Goal: Transaction & Acquisition: Download file/media

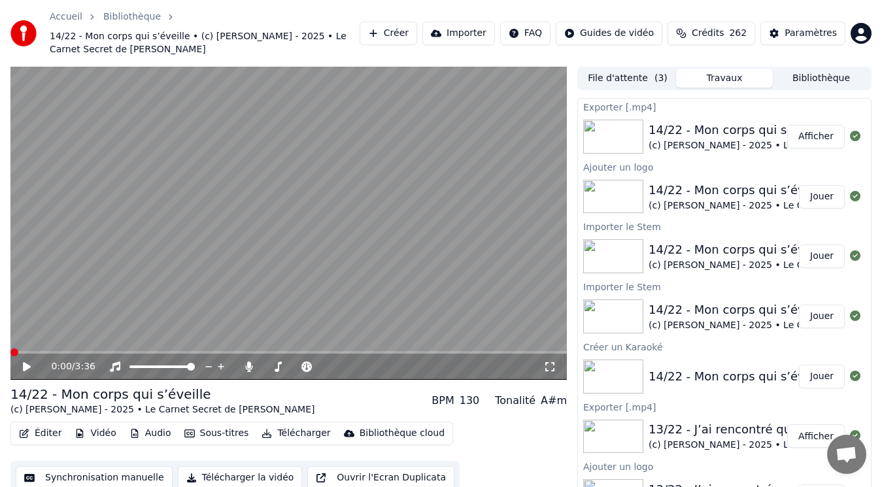
click at [416, 27] on button "Créer" at bounding box center [389, 34] width 58 height 24
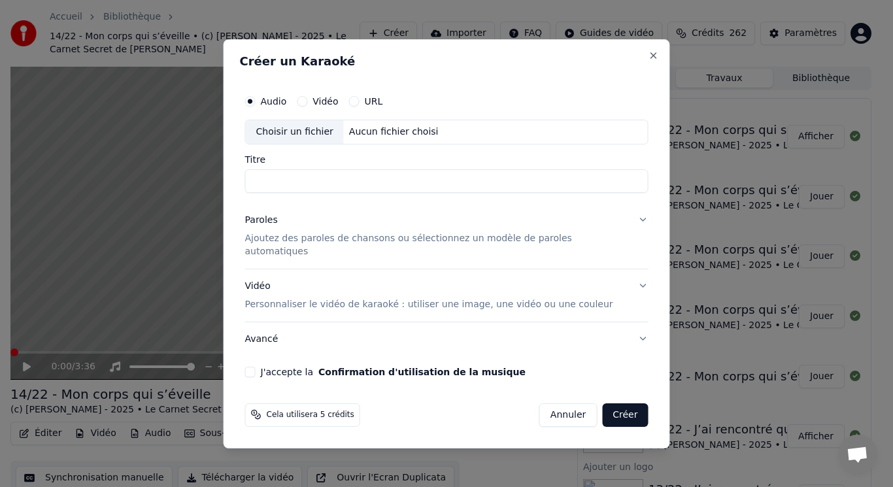
click at [324, 139] on div "Choisir un fichier" at bounding box center [295, 132] width 98 height 24
click at [286, 189] on input "**********" at bounding box center [447, 181] width 404 height 24
type input "**********"
click at [283, 241] on p "Ajoutez des paroles de chansons ou sélectionnez un modèle de paroles automatiqu…" at bounding box center [436, 245] width 383 height 26
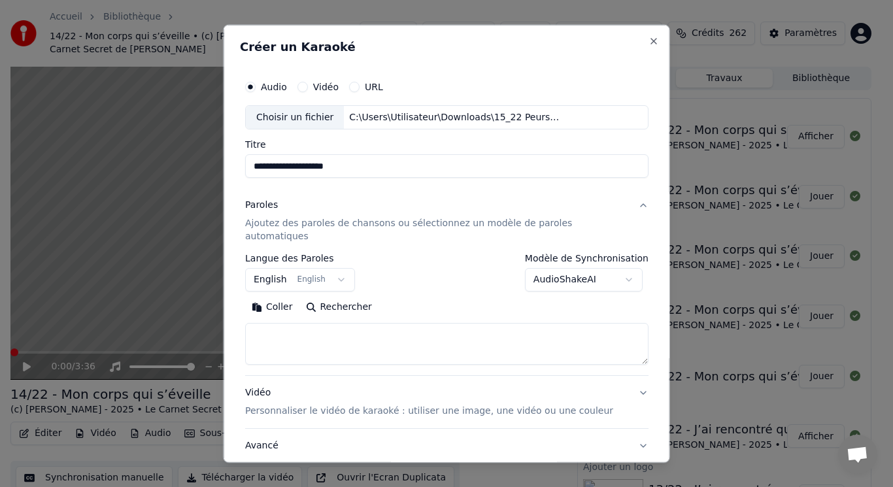
click at [286, 268] on button "English English" at bounding box center [300, 280] width 110 height 24
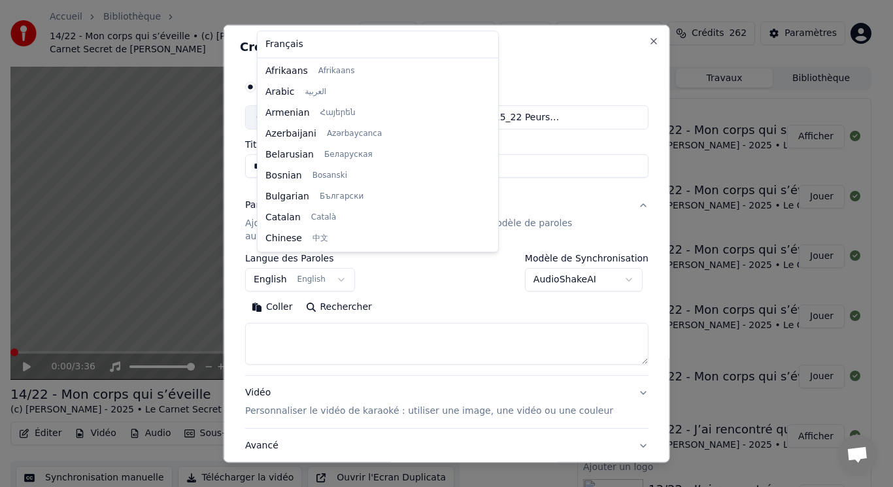
scroll to position [105, 0]
select select "**"
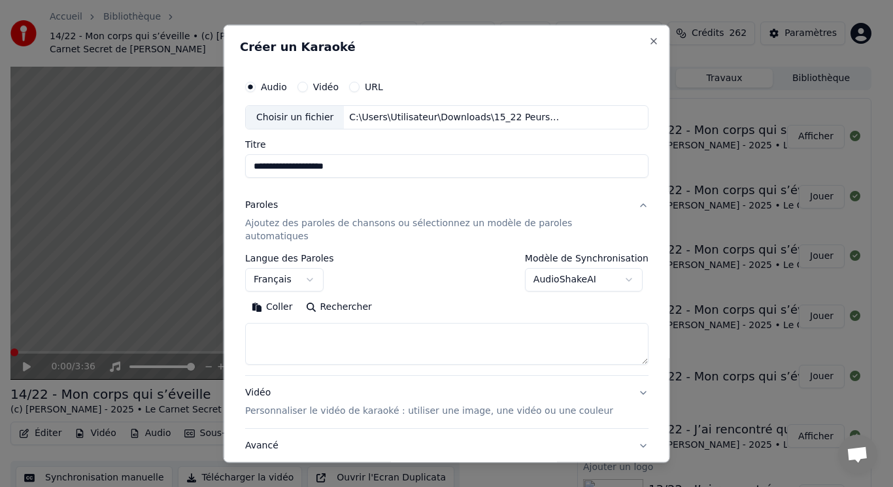
click at [283, 297] on button "Coller" at bounding box center [272, 307] width 54 height 21
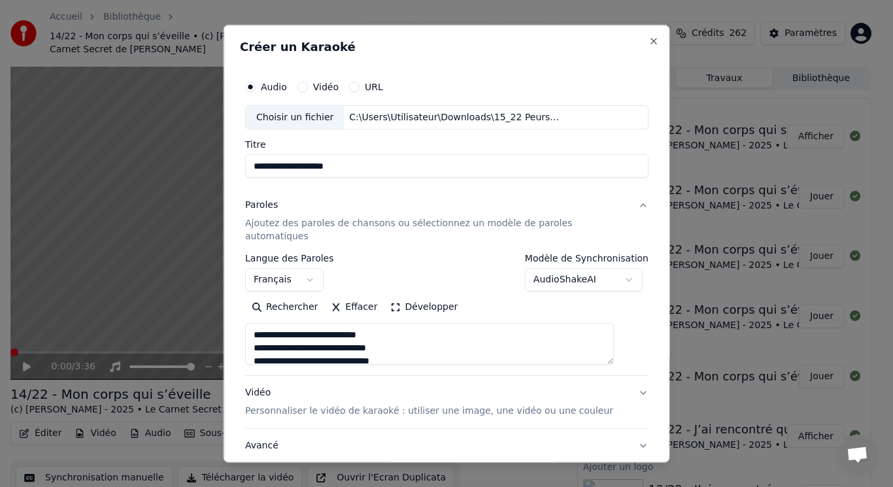
click at [421, 297] on button "Développer" at bounding box center [424, 307] width 80 height 21
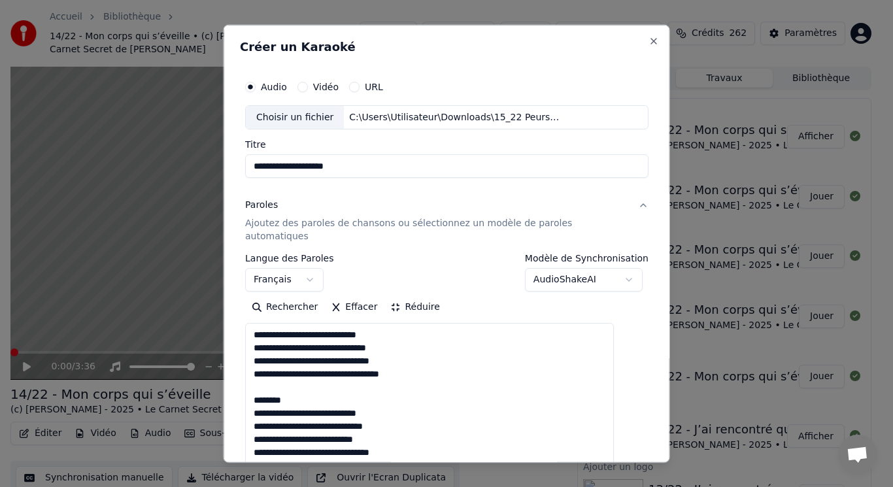
drag, startPoint x: 272, startPoint y: 373, endPoint x: 335, endPoint y: 385, distance: 64.5
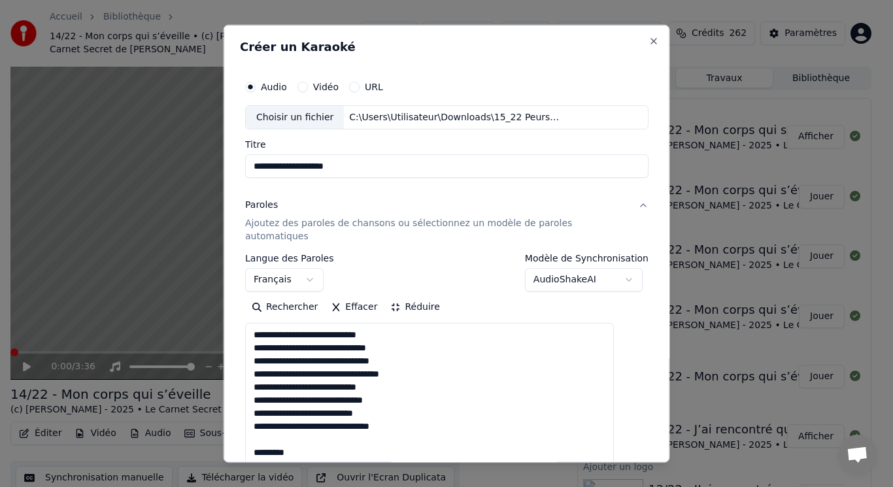
drag, startPoint x: 285, startPoint y: 424, endPoint x: 322, endPoint y: 443, distance: 41.8
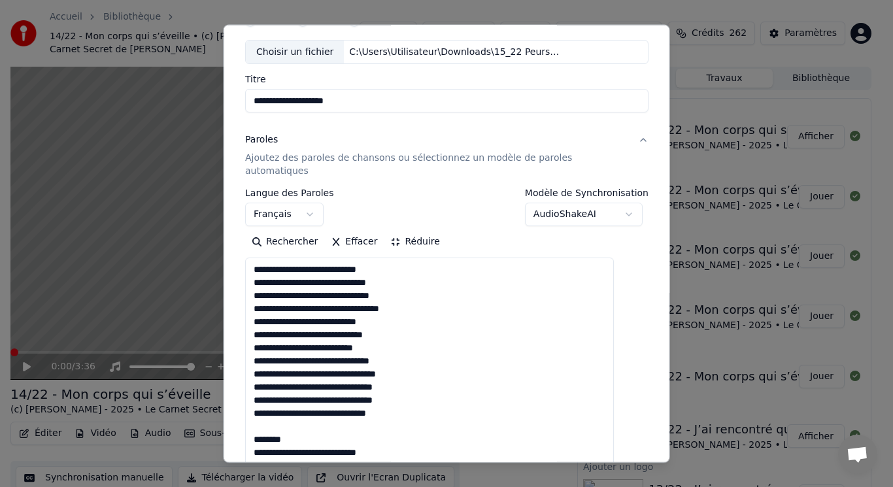
scroll to position [131, 0]
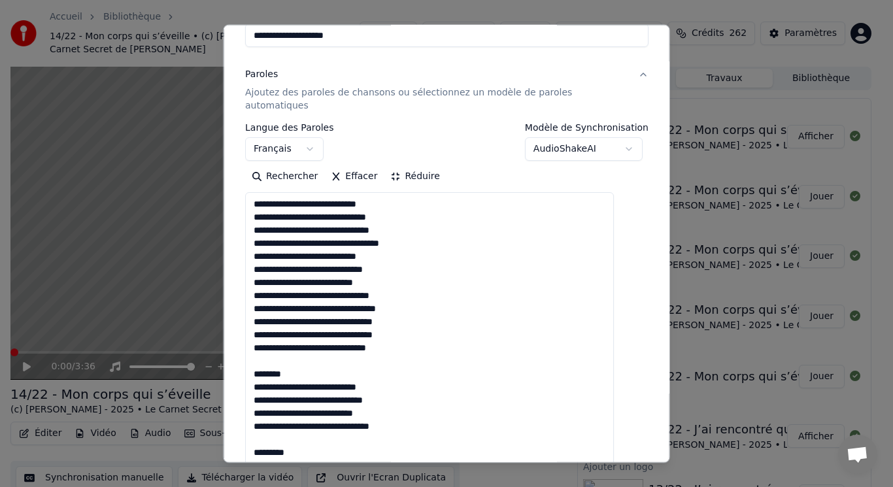
drag, startPoint x: 285, startPoint y: 347, endPoint x: 324, endPoint y: 361, distance: 41.0
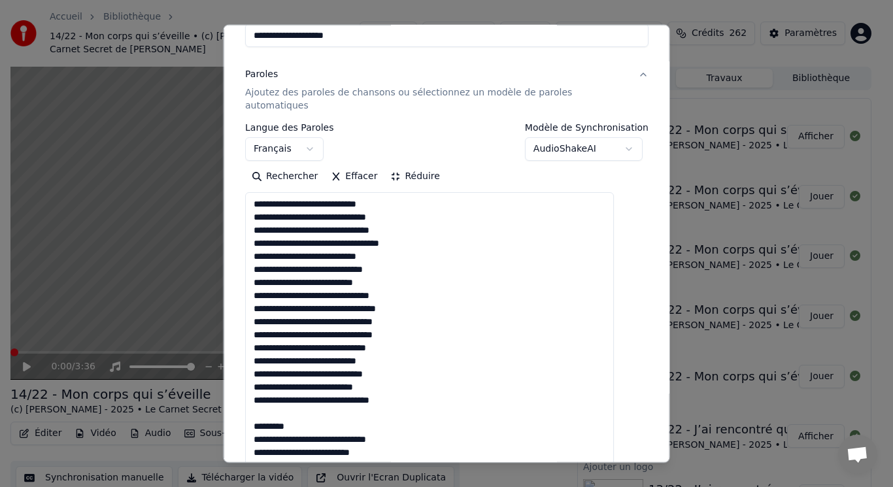
drag, startPoint x: 273, startPoint y: 398, endPoint x: 311, endPoint y: 400, distance: 37.3
drag, startPoint x: 311, startPoint y: 400, endPoint x: 254, endPoint y: 400, distance: 56.9
click at [254, 400] on div "**********" at bounding box center [447, 445] width 414 height 1017
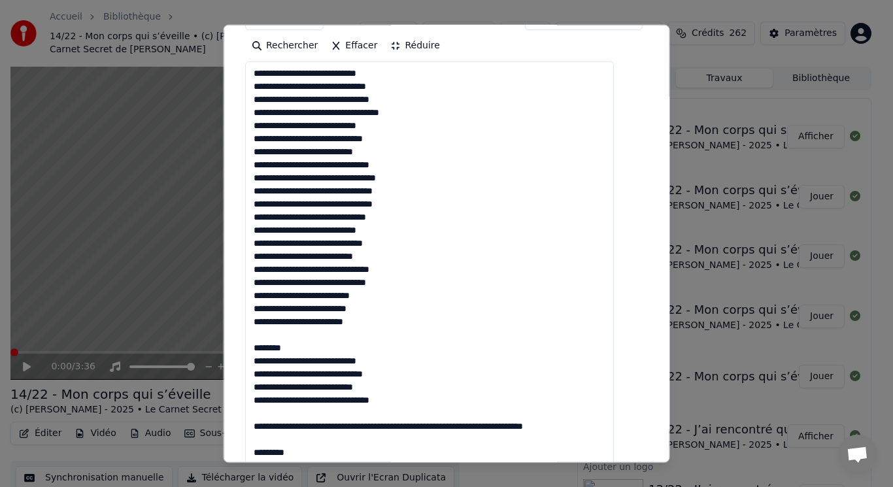
drag, startPoint x: 270, startPoint y: 318, endPoint x: 311, endPoint y: 334, distance: 43.2
click at [311, 334] on textarea at bounding box center [429, 380] width 369 height 638
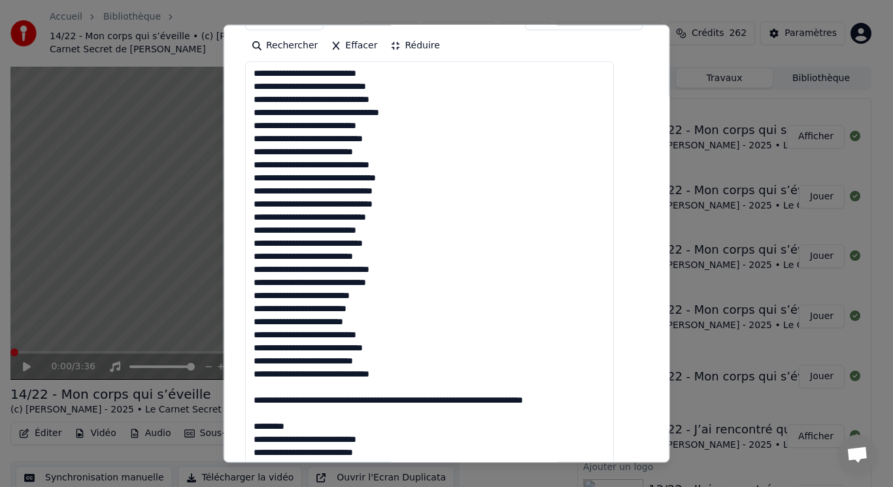
drag, startPoint x: 271, startPoint y: 375, endPoint x: 311, endPoint y: 409, distance: 51.5
click at [311, 409] on textarea at bounding box center [429, 380] width 369 height 638
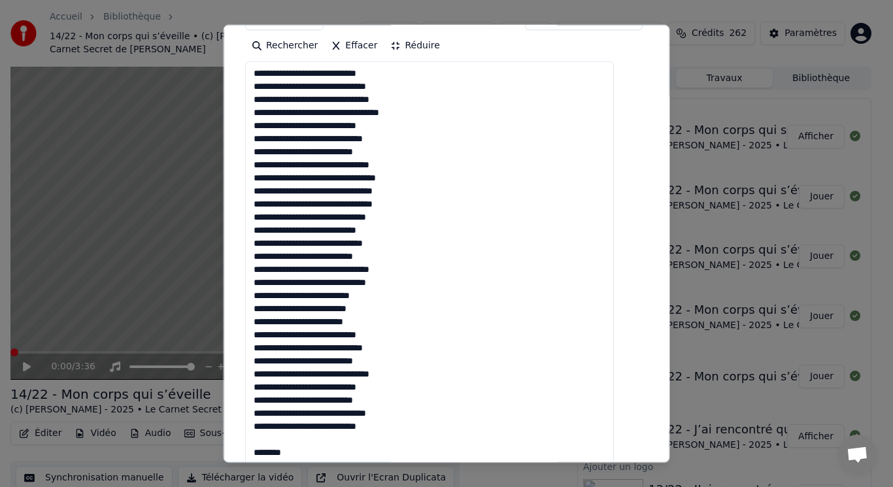
drag, startPoint x: 271, startPoint y: 426, endPoint x: 356, endPoint y: 434, distance: 85.4
click at [356, 434] on textarea at bounding box center [429, 380] width 369 height 638
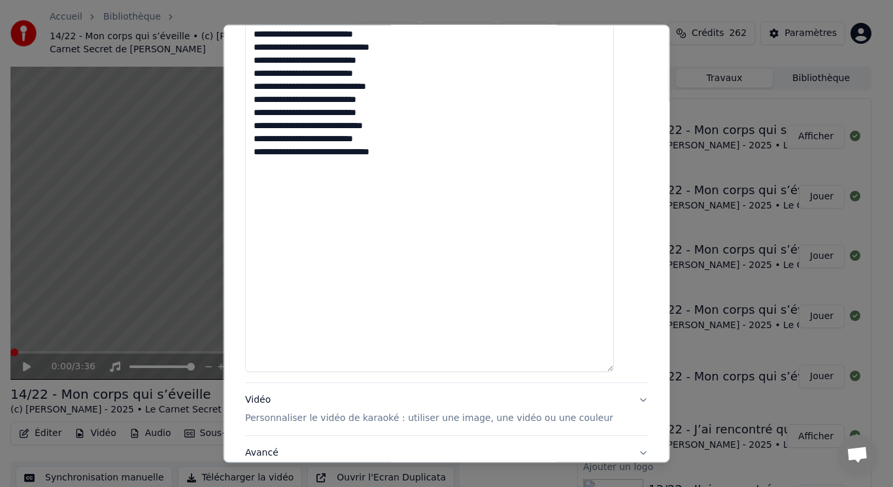
scroll to position [654, 0]
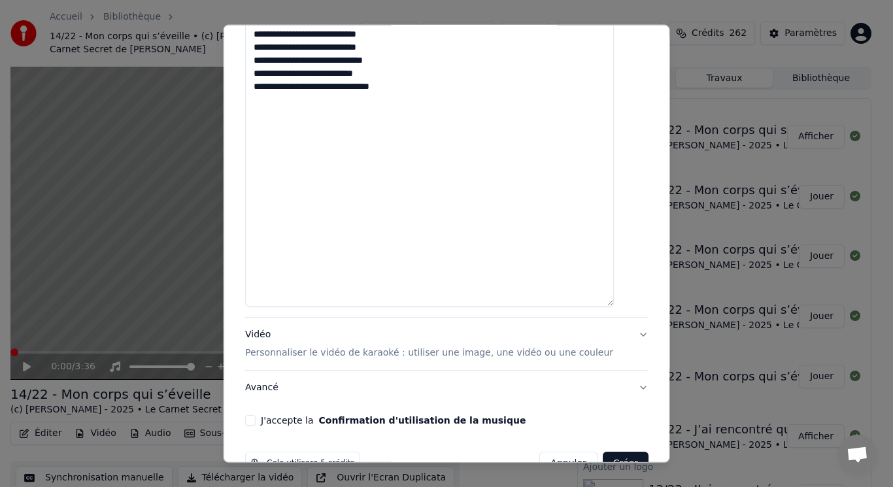
type textarea "**********"
click at [293, 347] on p "Personnaliser le vidéo de karaoké : utiliser une image, une vidéo ou une couleur" at bounding box center [429, 353] width 368 height 13
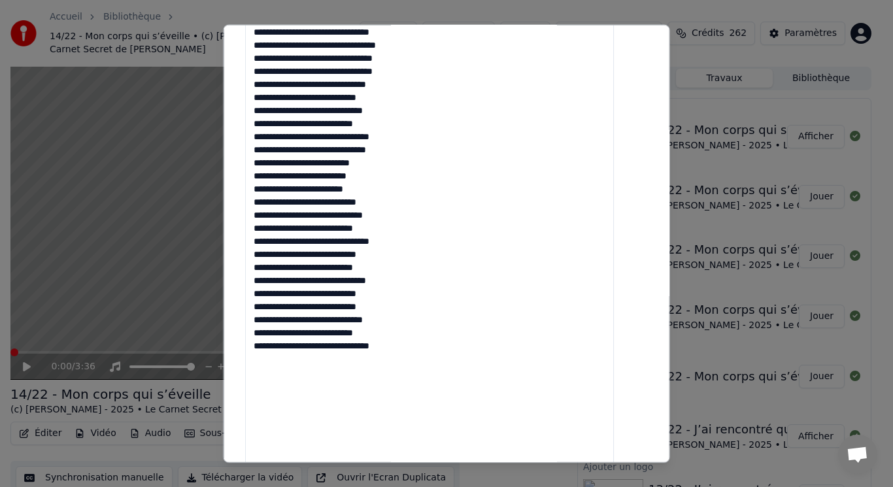
scroll to position [223, 0]
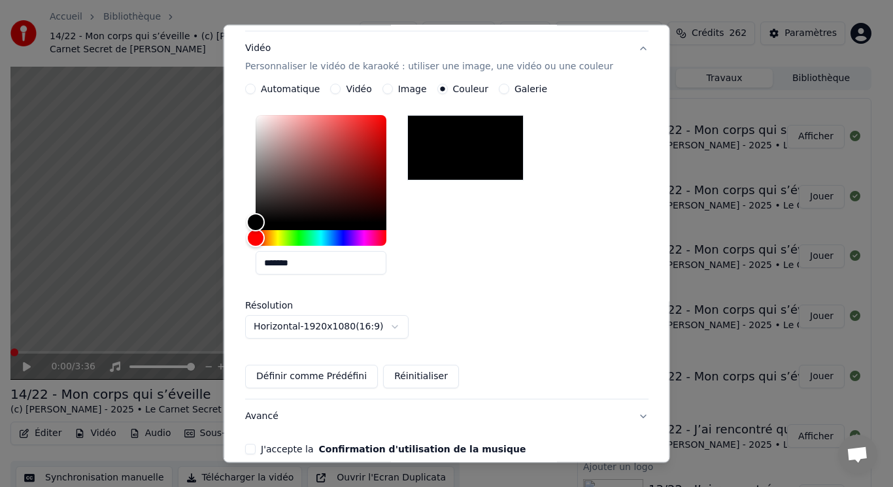
click at [388, 84] on button "Image" at bounding box center [387, 89] width 10 height 10
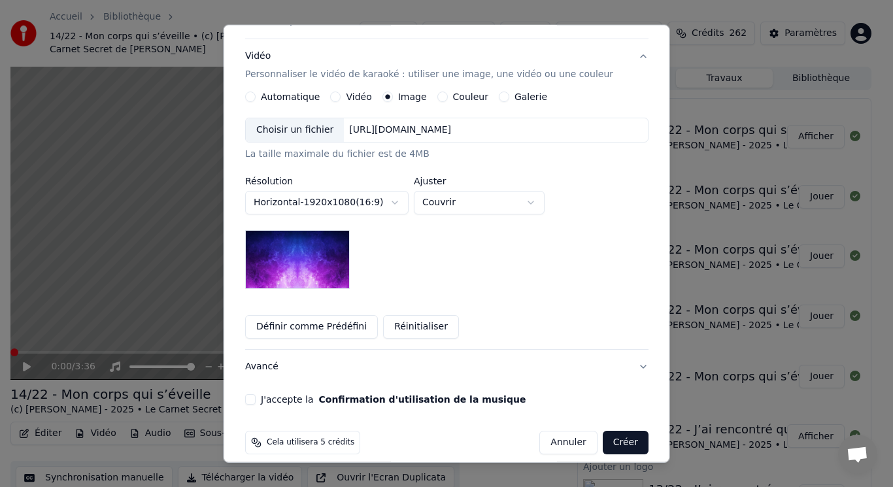
click at [334, 118] on div "Choisir un fichier" at bounding box center [295, 130] width 98 height 24
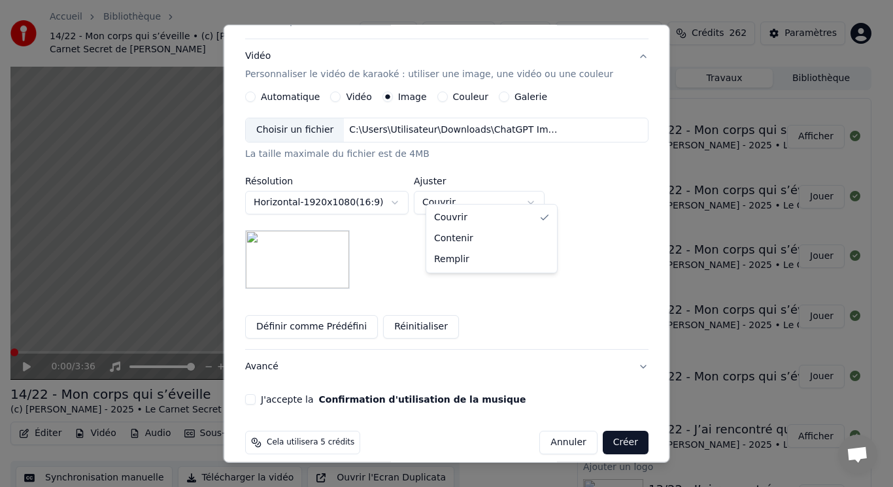
click at [465, 188] on body "Accueil Bibliothèque 14/22 - Mon corps qui s’éveille • (c) [PERSON_NAME] - 2025…" at bounding box center [441, 243] width 882 height 487
select select "****"
click at [256, 394] on button "J'accepte la Confirmation d'utilisation de la musique" at bounding box center [250, 399] width 10 height 10
click at [607, 434] on button "Créer" at bounding box center [625, 443] width 46 height 24
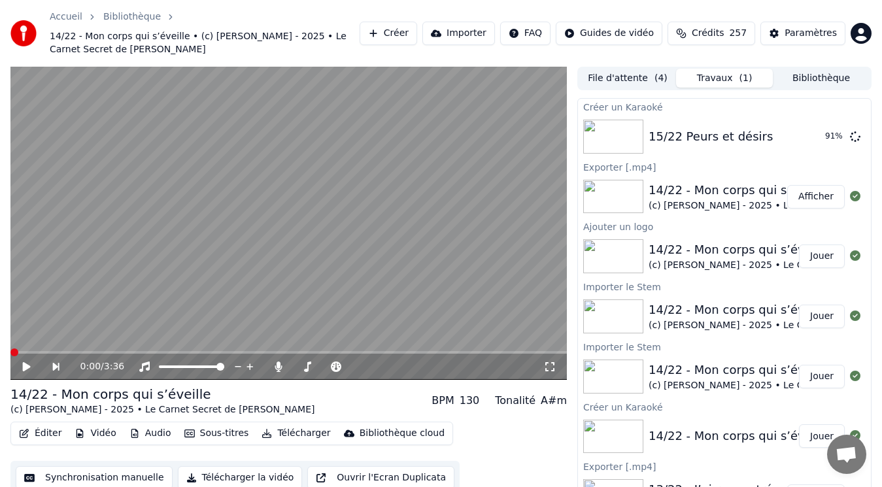
click at [97, 431] on button "Vidéo" at bounding box center [95, 433] width 52 height 18
click at [758, 194] on div "14/22 - Mon corps qui s’éveille" at bounding box center [801, 190] width 304 height 18
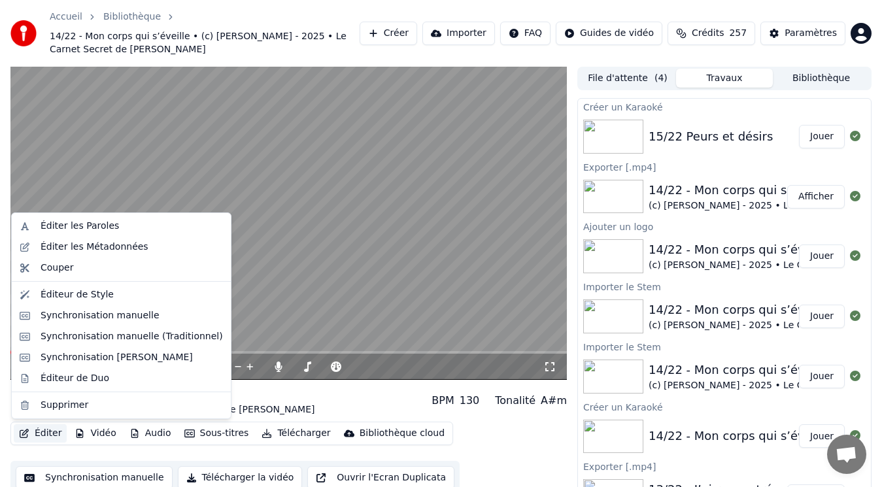
click at [52, 432] on button "Éditer" at bounding box center [40, 433] width 53 height 18
click at [88, 247] on div "Éditer les Métadonnées" at bounding box center [95, 247] width 108 height 13
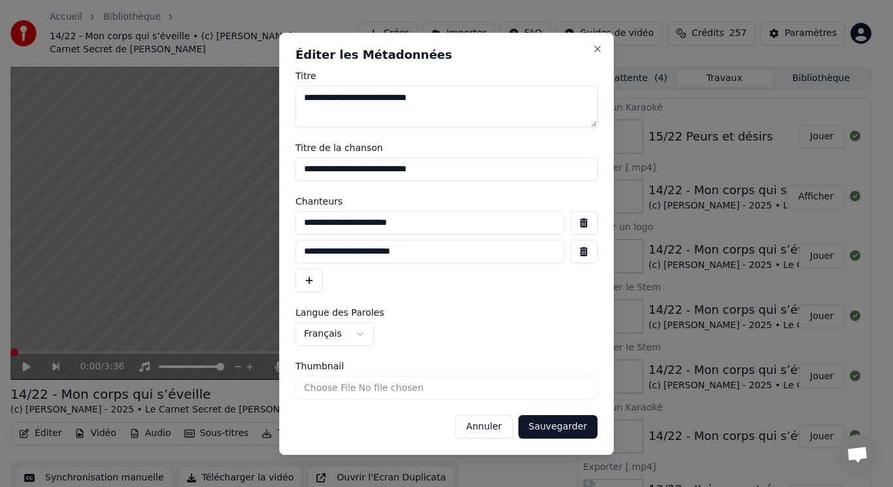
drag, startPoint x: 469, startPoint y: 175, endPoint x: 188, endPoint y: 183, distance: 280.7
click at [190, 187] on body "Accueil Bibliothèque 14/22 - Mon corps qui s’éveille • (c) [PERSON_NAME] - 2025…" at bounding box center [441, 243] width 882 height 487
drag, startPoint x: 439, startPoint y: 224, endPoint x: 210, endPoint y: 211, distance: 229.3
click at [213, 215] on body "Accueil Bibliothèque 14/22 - Mon corps qui s’éveille • (c) [PERSON_NAME] - 2025…" at bounding box center [441, 243] width 882 height 487
drag, startPoint x: 506, startPoint y: 424, endPoint x: 521, endPoint y: 391, distance: 36.0
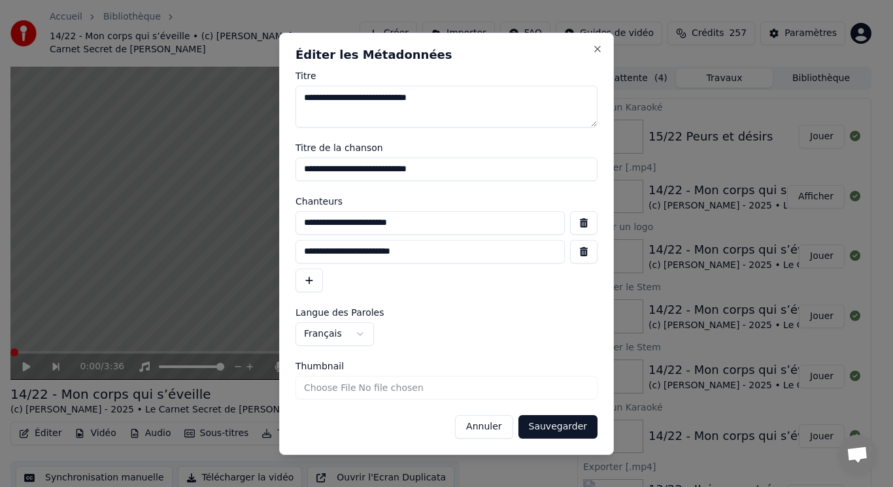
click at [506, 419] on button "Annuler" at bounding box center [484, 427] width 58 height 24
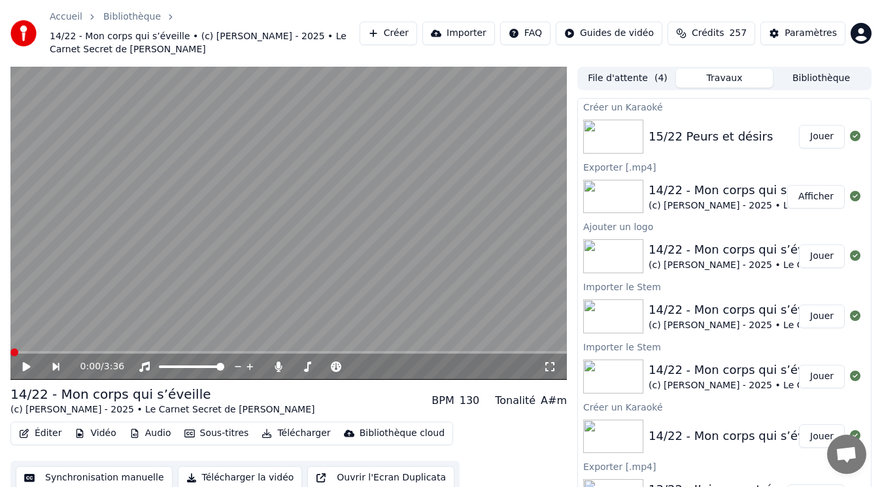
click at [740, 141] on div "15/22 Peurs et désirs" at bounding box center [711, 137] width 124 height 18
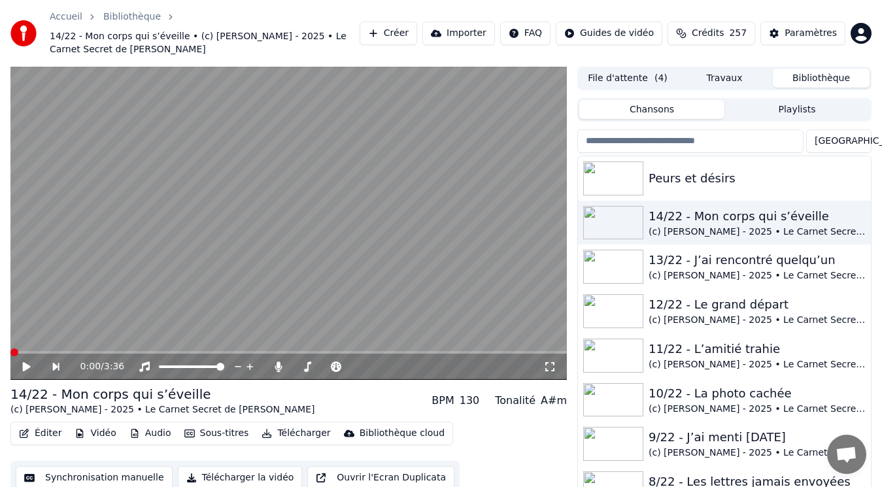
click at [796, 75] on button "Bibliothèque" at bounding box center [821, 78] width 97 height 19
click at [717, 173] on div "Peurs et désirs" at bounding box center [751, 178] width 204 height 18
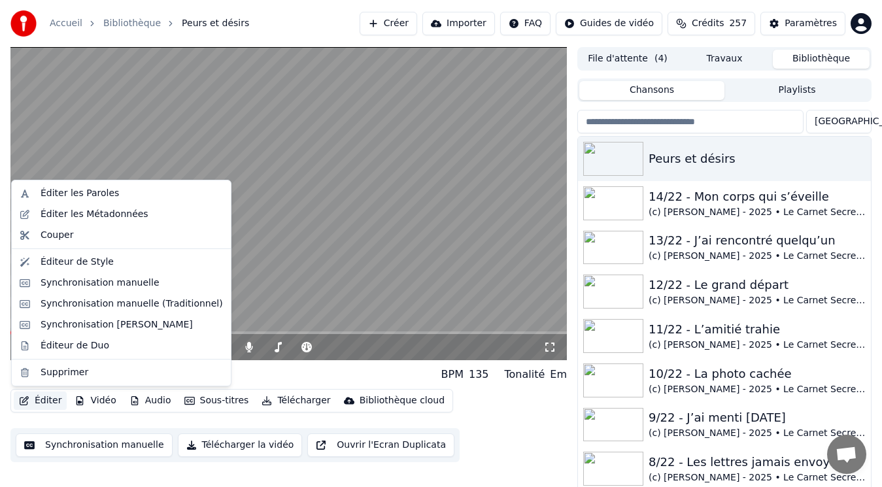
click at [43, 402] on button "Éditer" at bounding box center [40, 401] width 53 height 18
click at [74, 217] on div "Éditer les Métadonnées" at bounding box center [95, 214] width 108 height 13
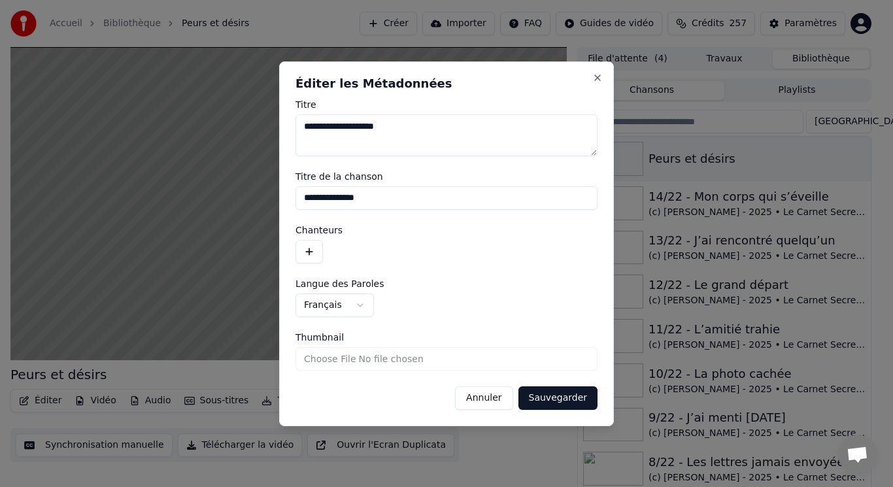
click at [315, 250] on button "button" at bounding box center [309, 252] width 27 height 24
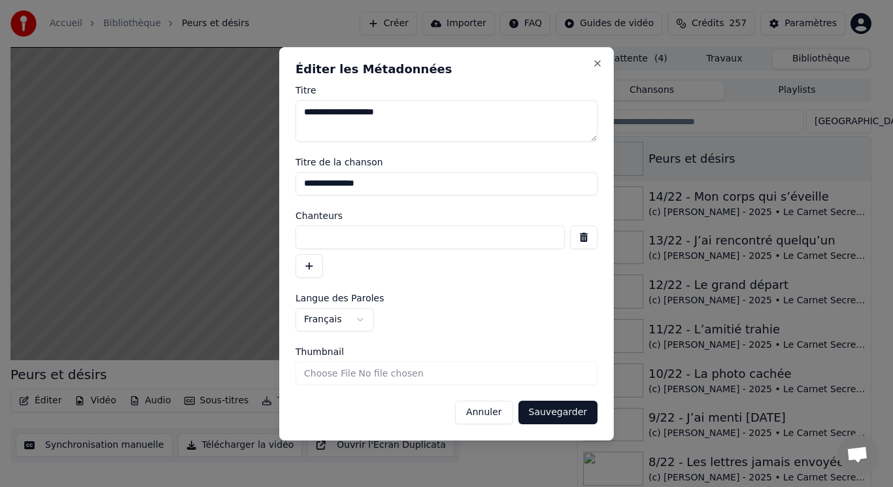
click at [328, 234] on input at bounding box center [430, 238] width 269 height 24
paste input "**********"
type input "**********"
click at [330, 112] on textarea "**********" at bounding box center [447, 121] width 302 height 42
drag, startPoint x: 332, startPoint y: 113, endPoint x: 279, endPoint y: 120, distance: 53.5
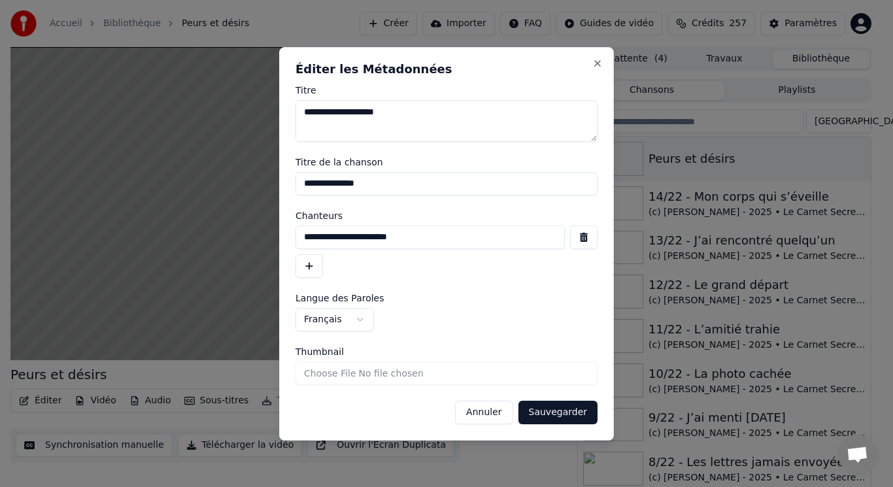
click at [282, 124] on div "**********" at bounding box center [446, 244] width 335 height 394
click at [301, 179] on input "**********" at bounding box center [447, 184] width 302 height 24
paste input "******"
click at [337, 184] on input "**********" at bounding box center [447, 184] width 302 height 24
click at [332, 180] on input "**********" at bounding box center [447, 184] width 302 height 24
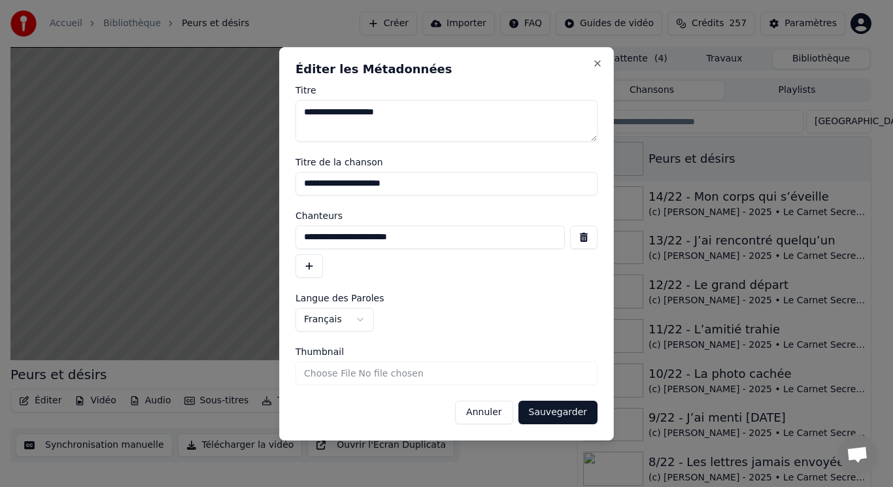
type input "**********"
click at [562, 419] on button "Sauvegarder" at bounding box center [558, 413] width 79 height 24
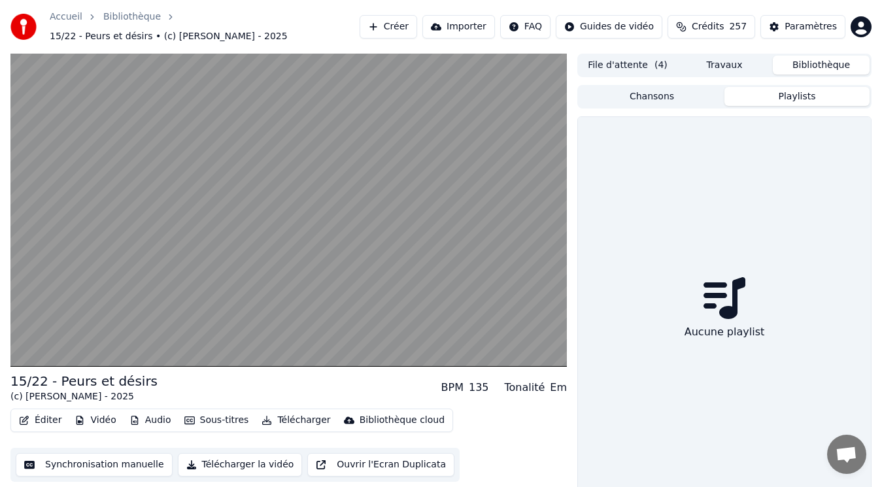
click at [814, 92] on button "Playlists" at bounding box center [797, 96] width 145 height 19
click at [645, 90] on button "Chansons" at bounding box center [651, 96] width 145 height 19
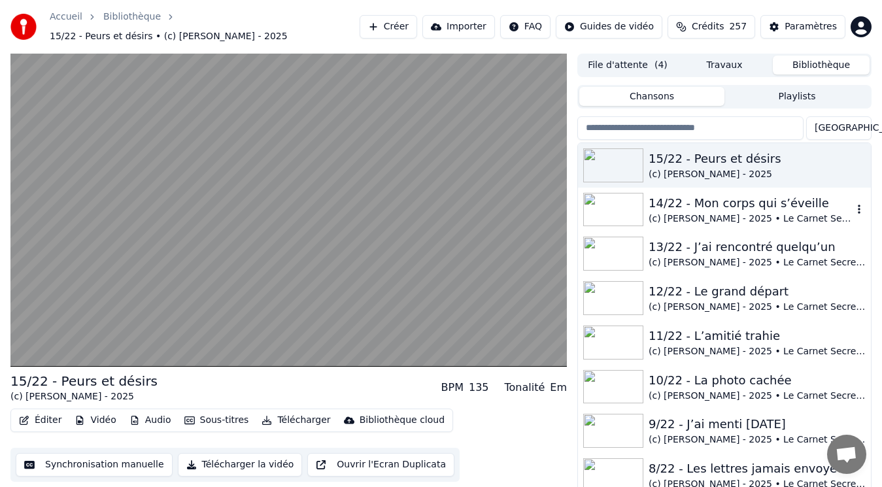
click at [770, 205] on div "14/22 - Mon corps qui s’éveille" at bounding box center [751, 203] width 204 height 18
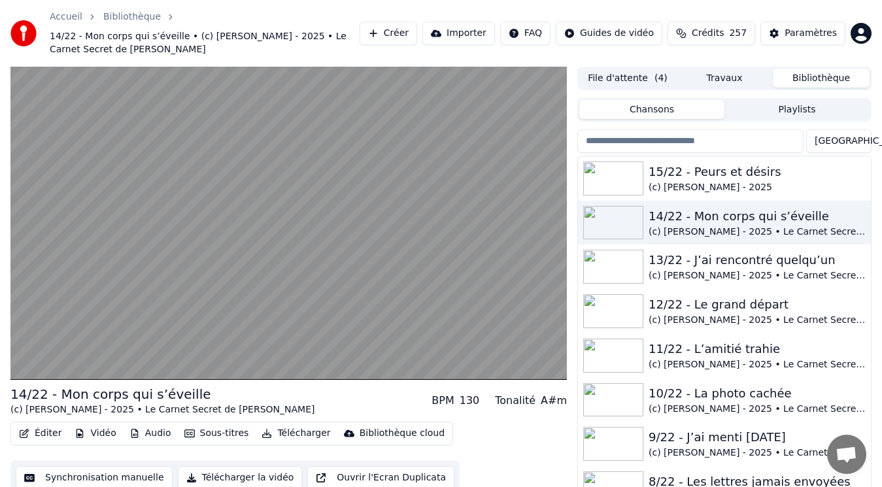
click at [53, 433] on button "Éditer" at bounding box center [40, 433] width 53 height 18
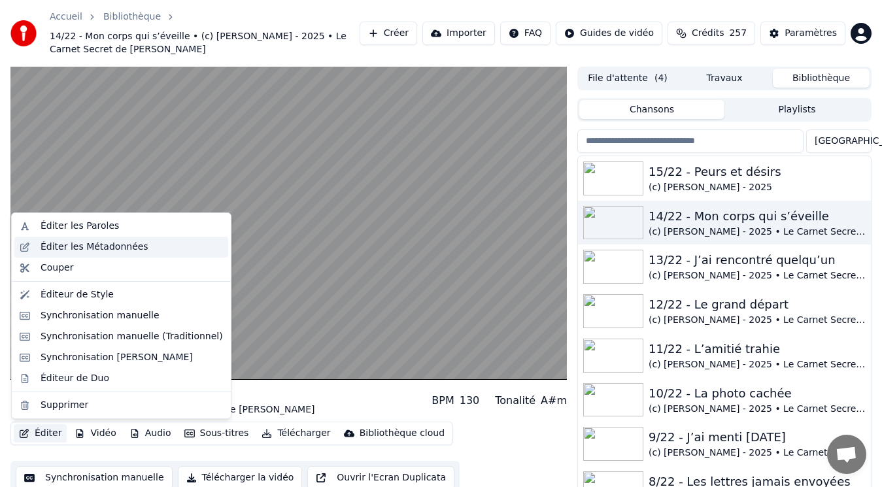
click at [99, 248] on div "Éditer les Métadonnées" at bounding box center [95, 247] width 108 height 13
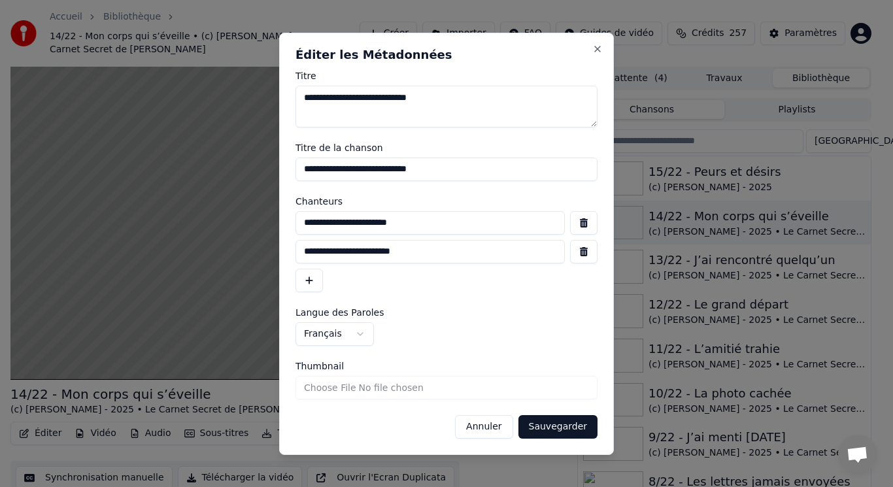
drag, startPoint x: 446, startPoint y: 254, endPoint x: 258, endPoint y: 254, distance: 188.3
click at [258, 260] on body "Accueil Bibliothèque 14/22 - Mon corps qui s’éveille • (c) [PERSON_NAME] - 2025…" at bounding box center [441, 243] width 882 height 487
click at [503, 428] on button "Annuler" at bounding box center [484, 427] width 58 height 24
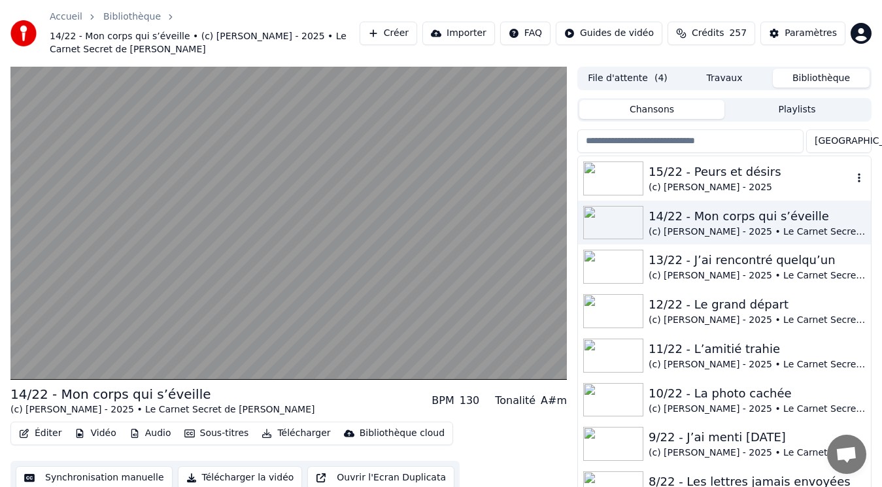
click at [723, 185] on div "(c) [PERSON_NAME] - 2025" at bounding box center [751, 187] width 204 height 13
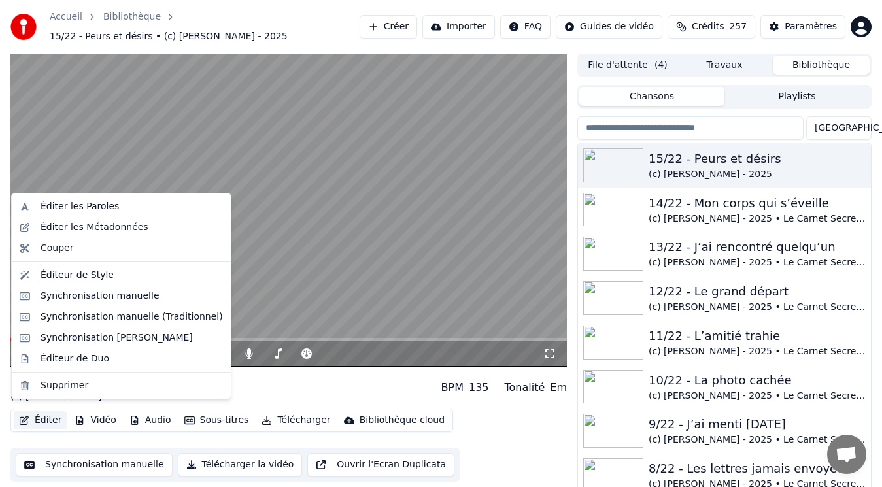
click at [38, 412] on button "Éditer" at bounding box center [40, 420] width 53 height 18
click at [88, 228] on div "Éditer les Métadonnées" at bounding box center [95, 227] width 108 height 13
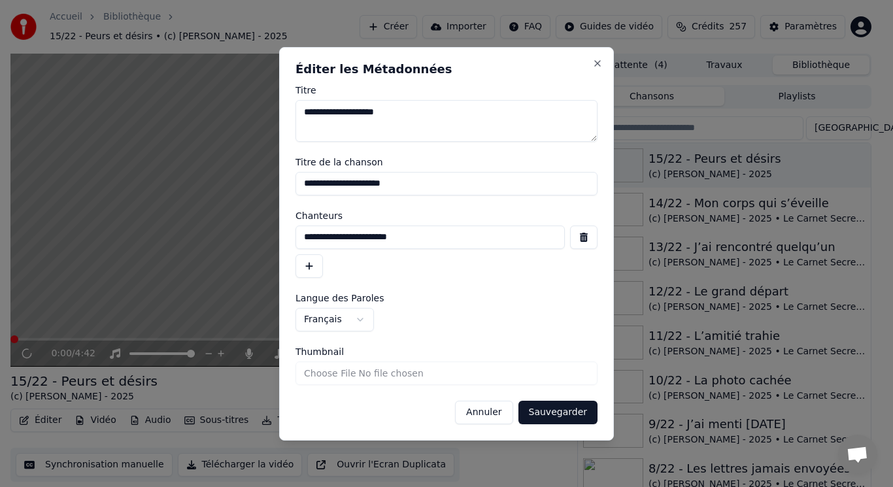
click at [303, 264] on button "button" at bounding box center [309, 266] width 27 height 24
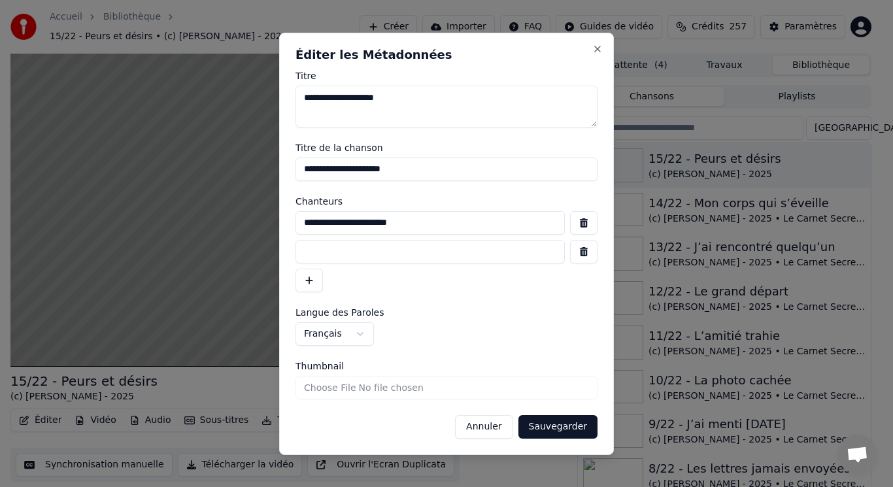
paste input "**********"
type input "**********"
click at [547, 424] on button "Sauvegarder" at bounding box center [558, 427] width 79 height 24
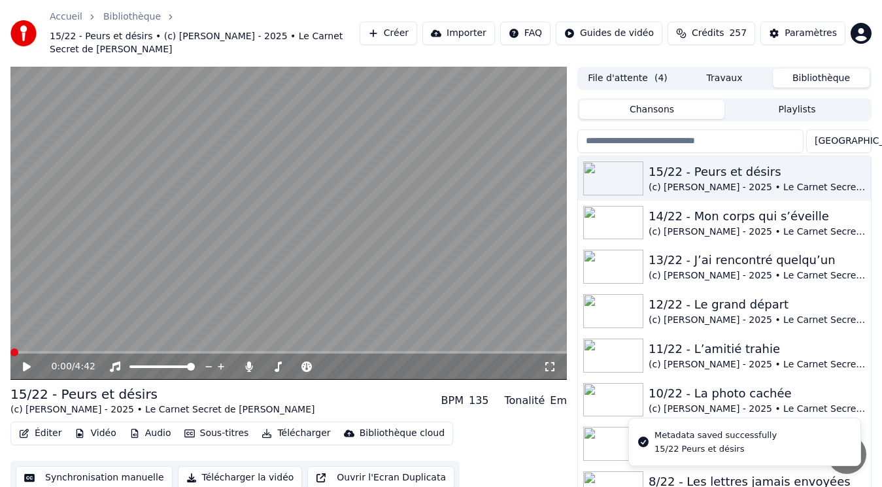
click at [235, 267] on video at bounding box center [288, 223] width 557 height 313
click at [215, 260] on video at bounding box center [288, 223] width 557 height 313
click at [145, 424] on button "Audio" at bounding box center [150, 433] width 52 height 18
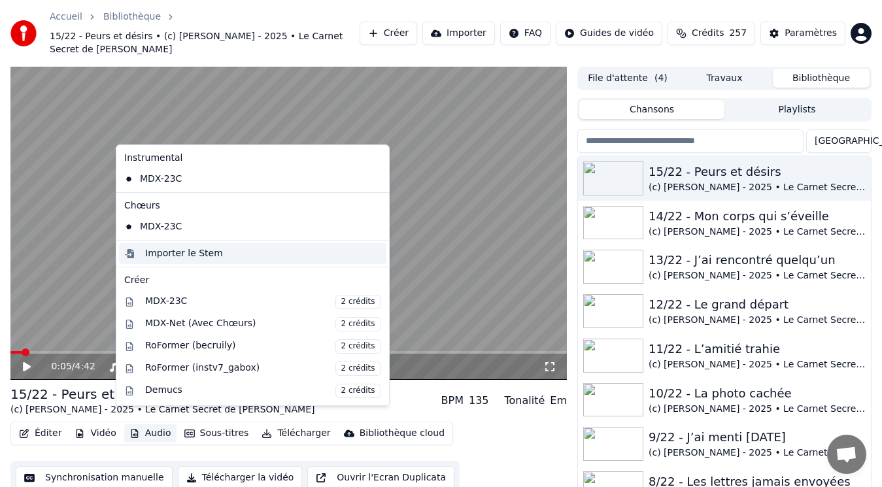
click at [205, 250] on div "Importer le Stem" at bounding box center [184, 253] width 78 height 13
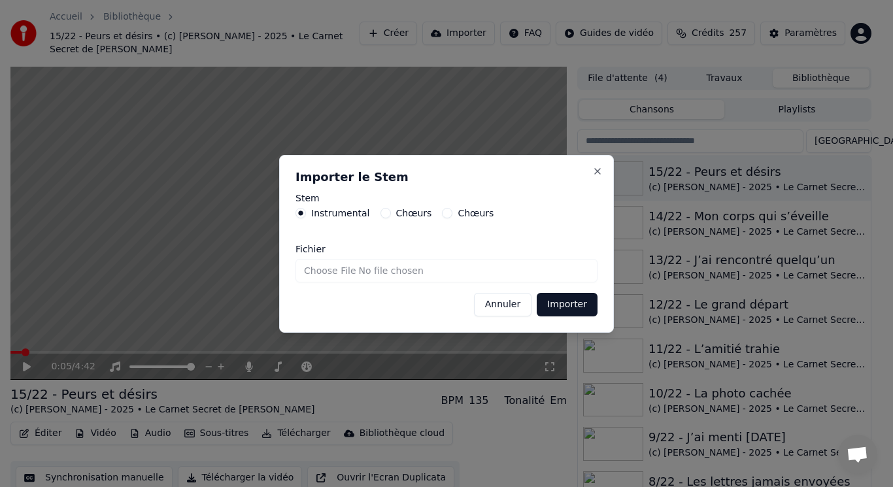
click at [377, 267] on input "Fichier" at bounding box center [447, 271] width 302 height 24
type input "**********"
click at [584, 317] on div "Importer le Stem Stem Instrumental Chœurs Chœurs [PERSON_NAME] Importer Close" at bounding box center [446, 244] width 335 height 178
click at [583, 307] on button "Importer" at bounding box center [567, 305] width 61 height 24
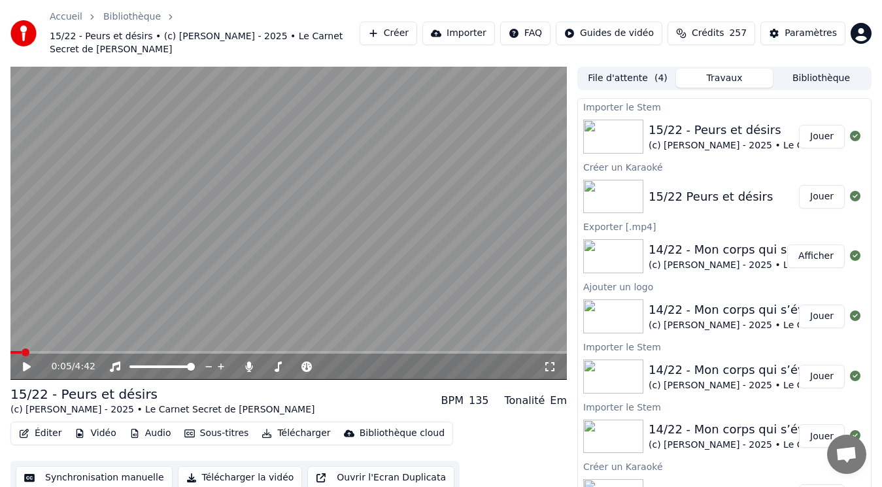
click at [134, 424] on button "Audio" at bounding box center [150, 433] width 52 height 18
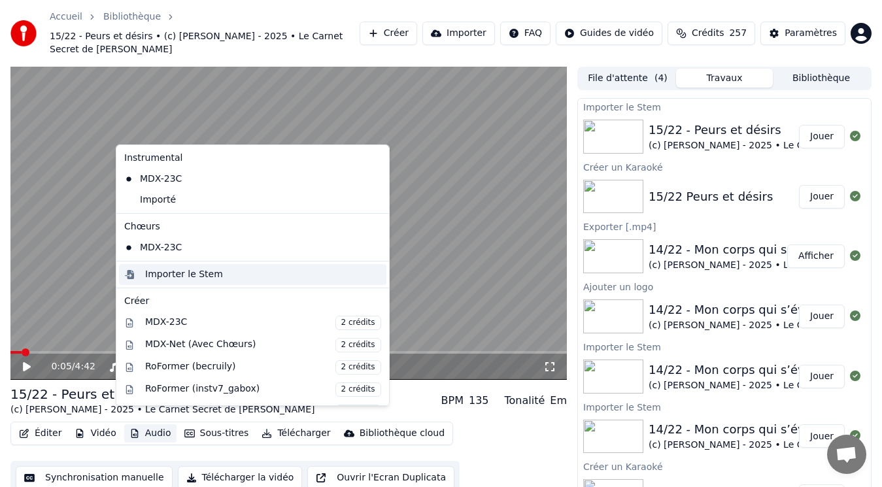
click at [171, 281] on div "Importer le Stem" at bounding box center [184, 274] width 78 height 13
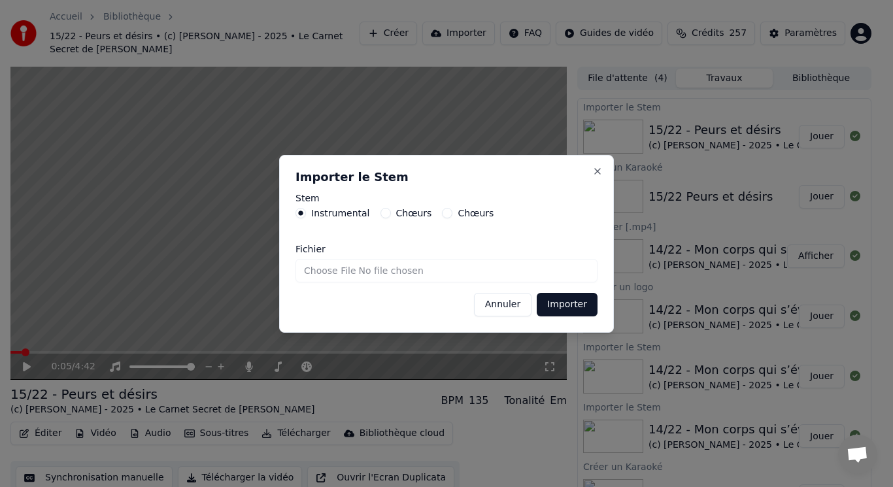
click at [409, 215] on label "Chœurs" at bounding box center [414, 213] width 36 height 9
click at [391, 215] on button "Chœurs" at bounding box center [386, 213] width 10 height 10
click at [334, 267] on input "Fichier" at bounding box center [447, 271] width 302 height 24
type input "**********"
click at [571, 308] on button "Importer" at bounding box center [567, 305] width 61 height 24
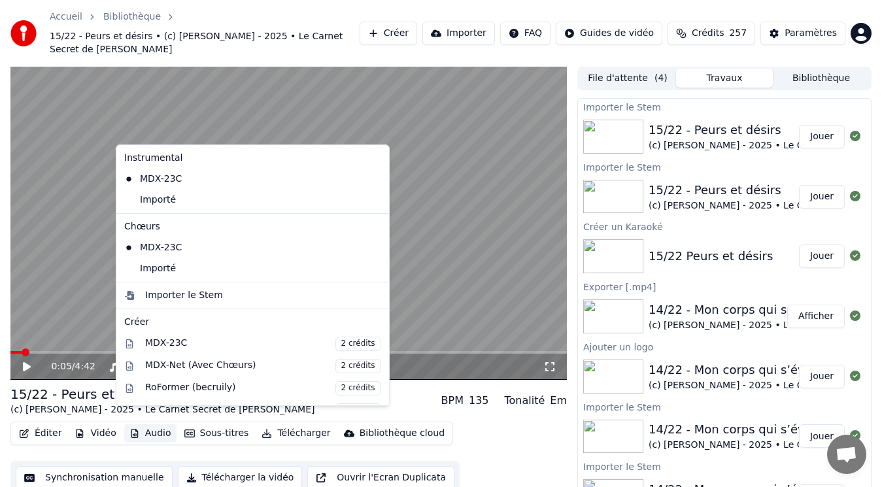
click at [135, 424] on button "Audio" at bounding box center [150, 433] width 52 height 18
click at [183, 273] on div "Importé" at bounding box center [243, 268] width 248 height 21
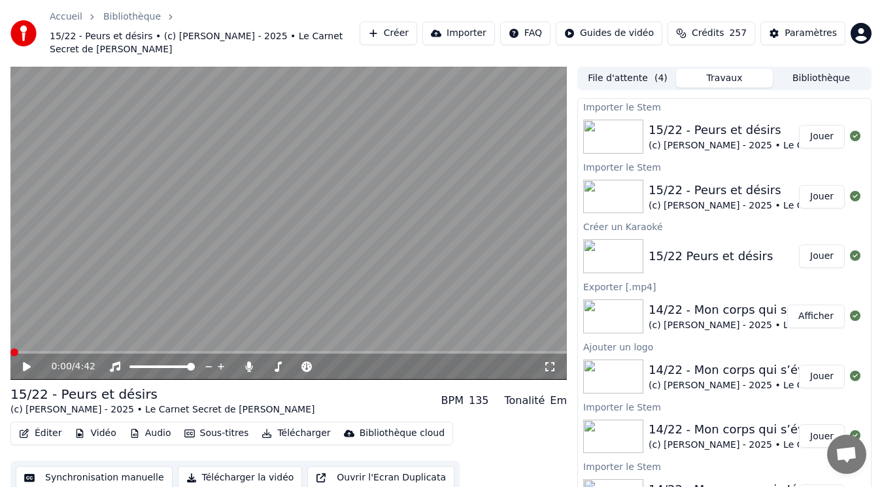
click at [156, 424] on button "Audio" at bounding box center [150, 433] width 52 height 18
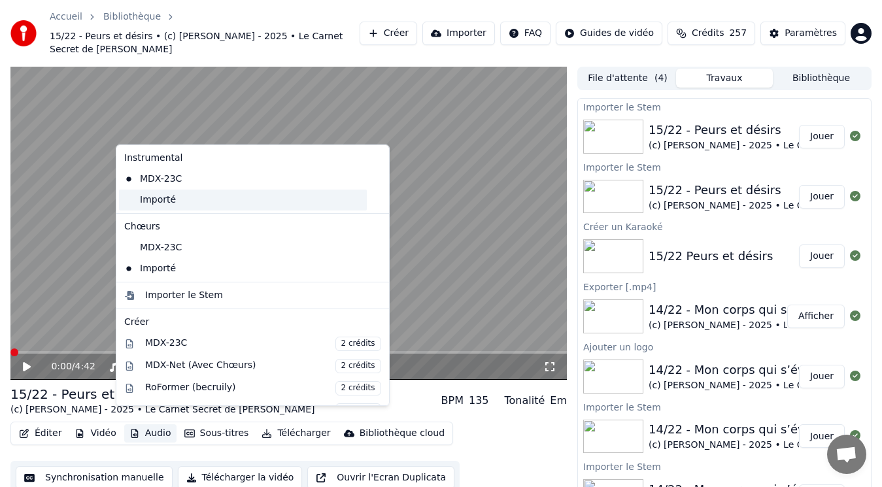
click at [198, 205] on div "Importé" at bounding box center [243, 200] width 248 height 21
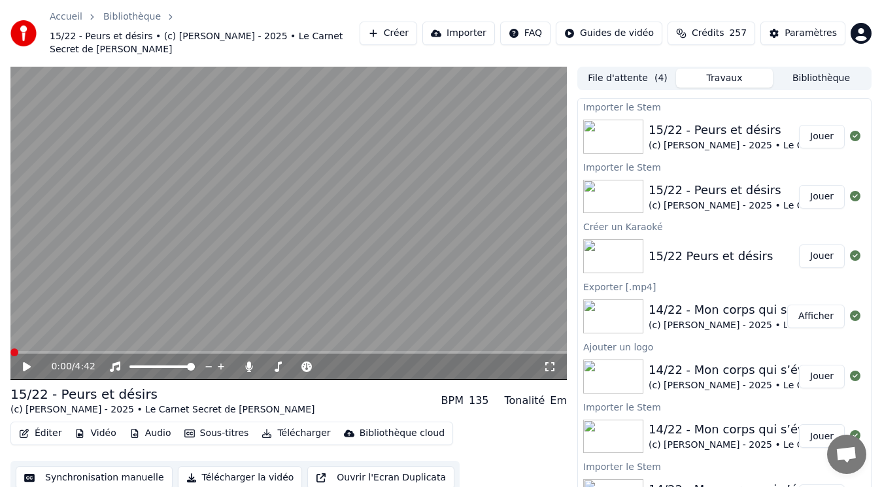
click at [24, 362] on icon at bounding box center [27, 366] width 8 height 9
click at [44, 424] on button "Éditer" at bounding box center [40, 433] width 53 height 18
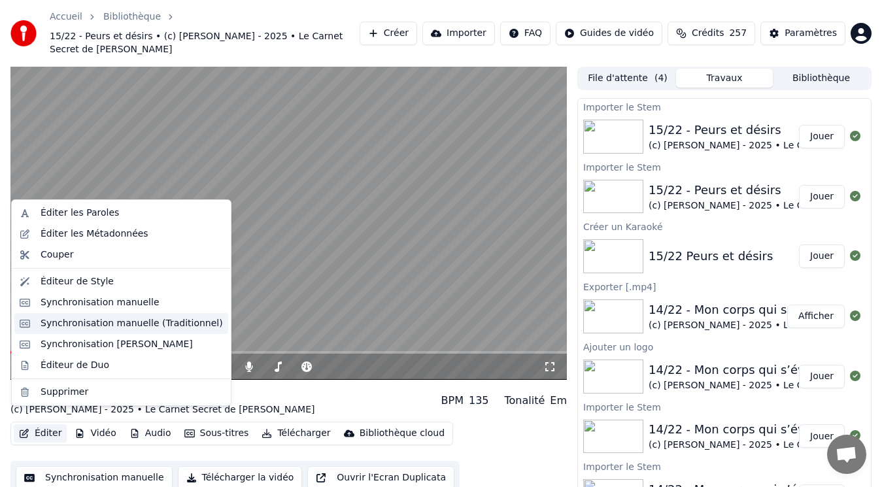
click at [77, 326] on div "Synchronisation manuelle (Traditionnel)" at bounding box center [132, 323] width 182 height 13
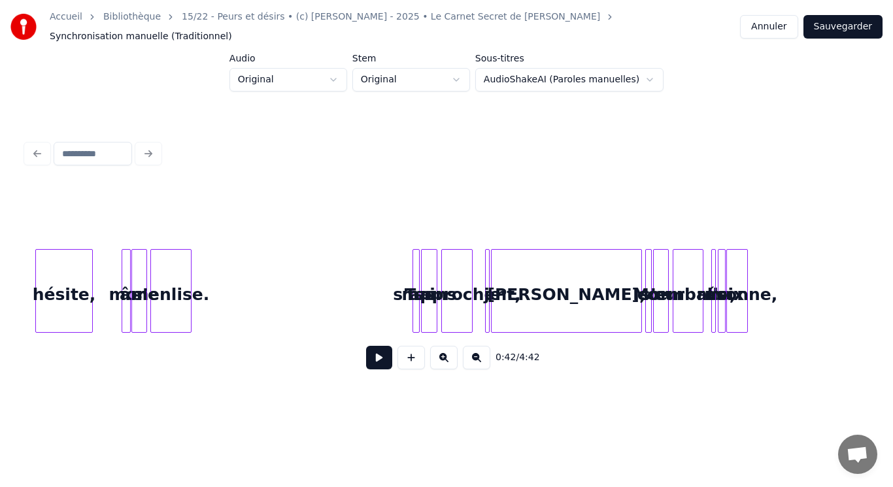
scroll to position [0, 3052]
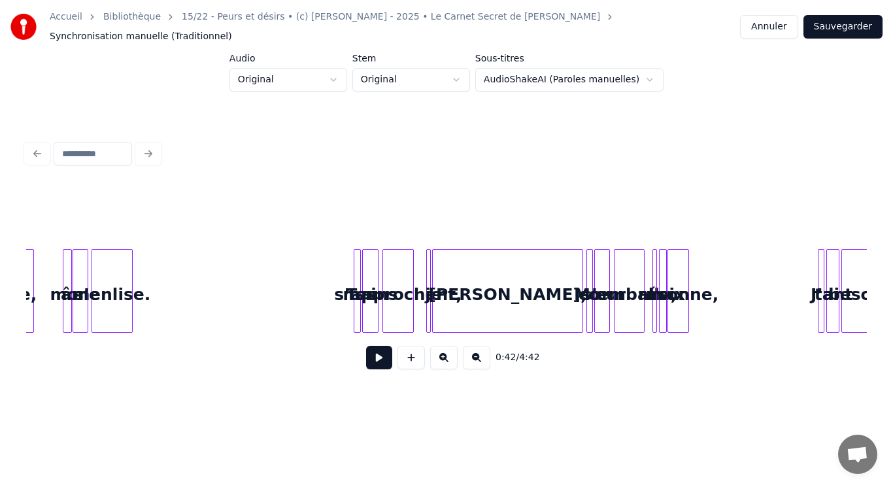
click at [443, 359] on button at bounding box center [443, 358] width 27 height 24
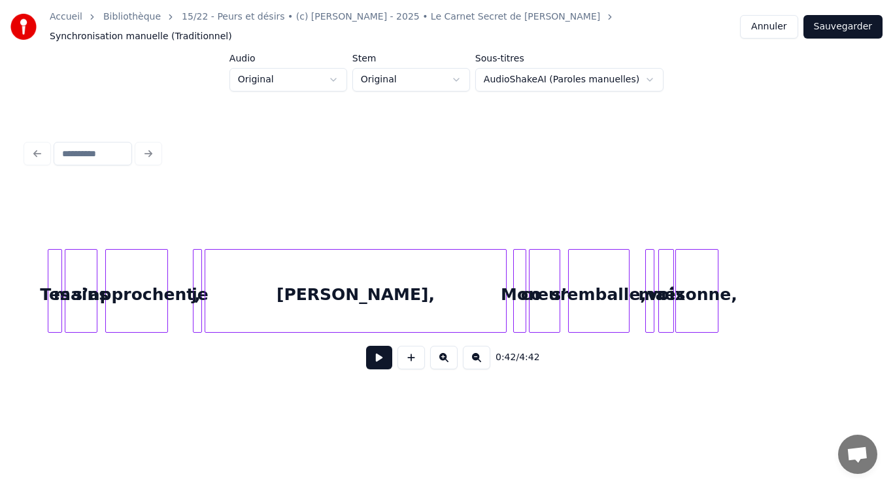
scroll to position [0, 6679]
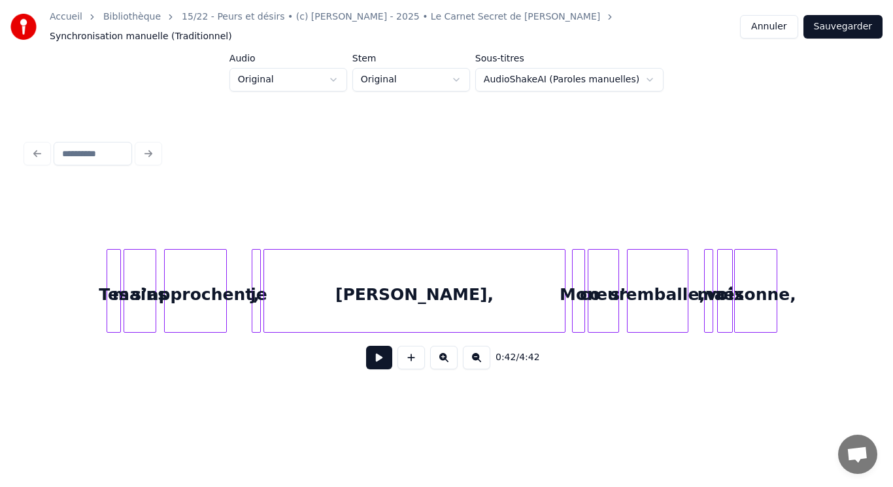
click at [394, 288] on div "[PERSON_NAME]," at bounding box center [414, 294] width 301 height 89
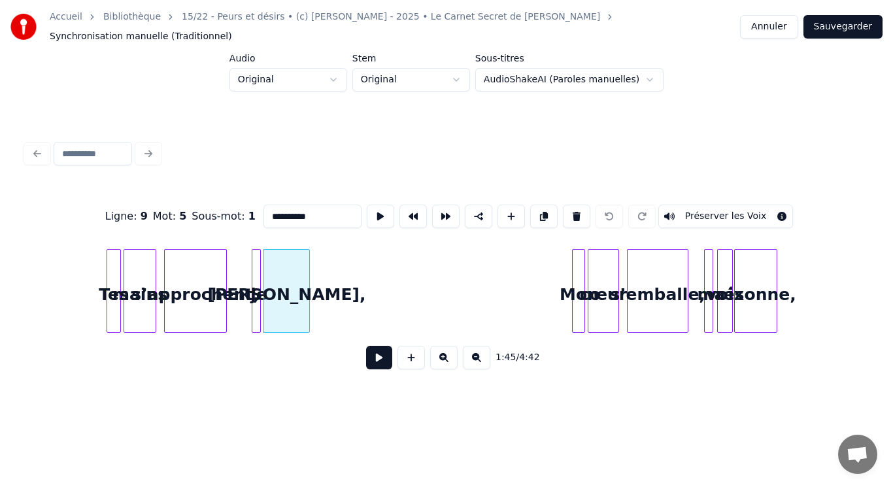
click at [307, 295] on div at bounding box center [307, 291] width 4 height 82
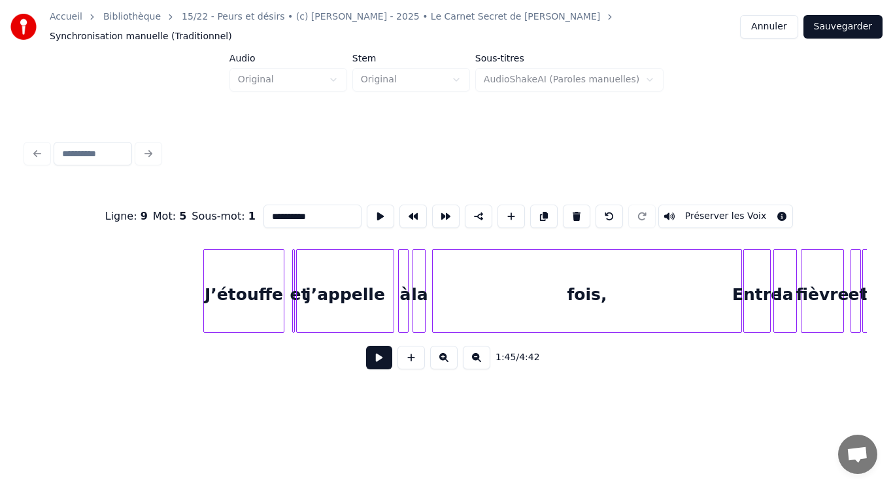
scroll to position [0, 8861]
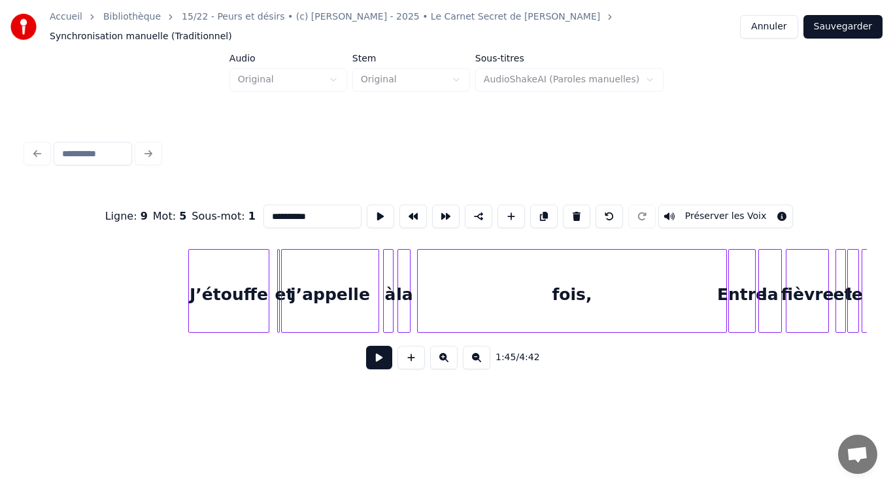
click at [611, 309] on div "fois," at bounding box center [572, 294] width 309 height 89
type input "*****"
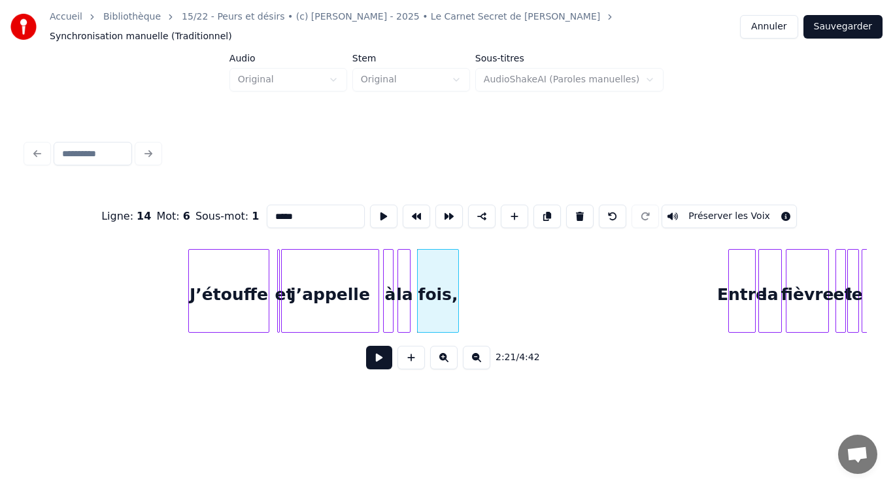
click at [458, 301] on div at bounding box center [457, 291] width 4 height 82
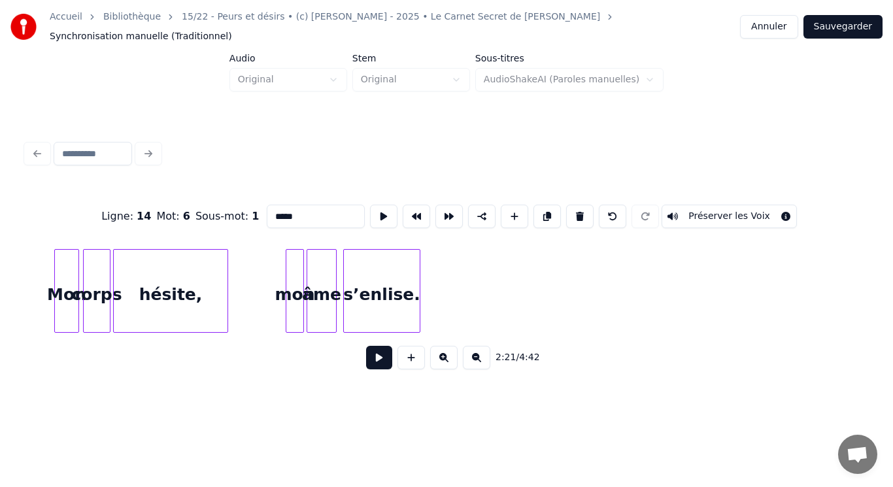
scroll to position [0, 17354]
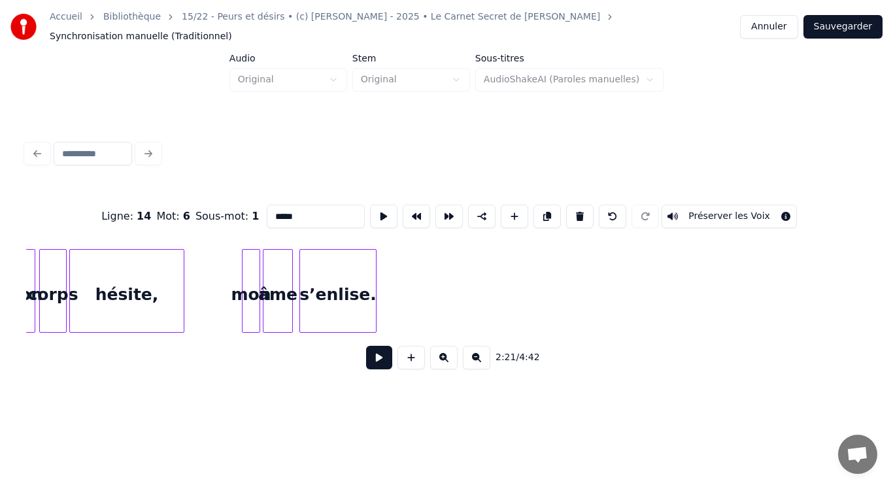
click at [375, 354] on button at bounding box center [379, 358] width 26 height 24
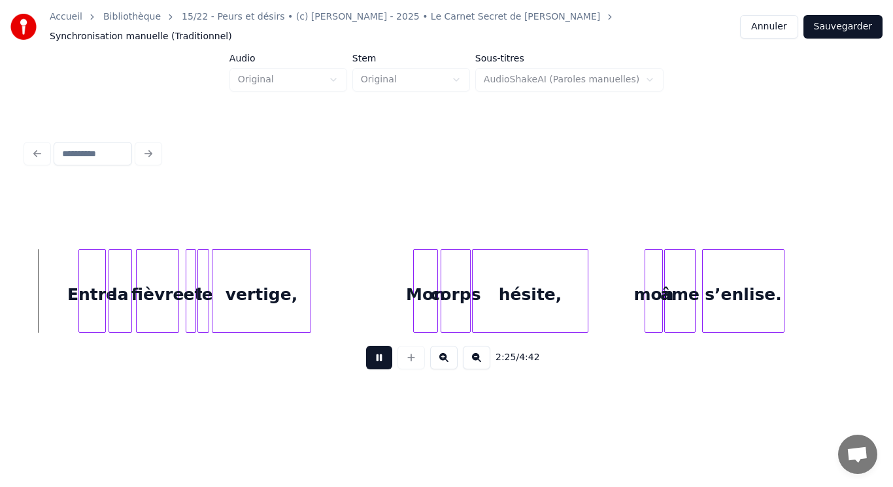
scroll to position [0, 9521]
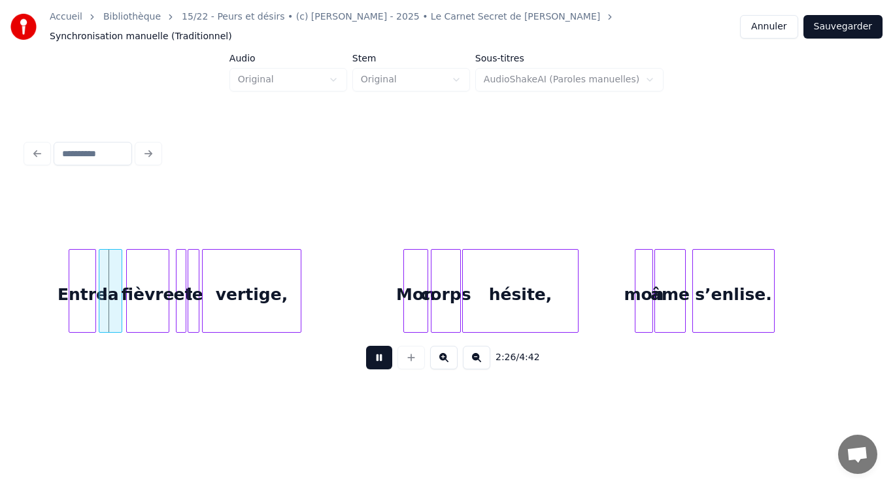
click at [372, 355] on button at bounding box center [379, 358] width 26 height 24
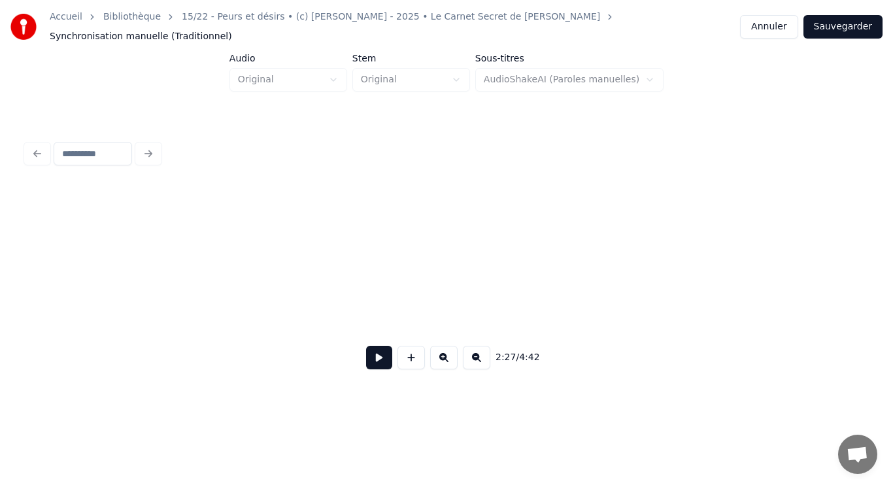
scroll to position [0, 0]
click at [381, 362] on button at bounding box center [379, 358] width 26 height 24
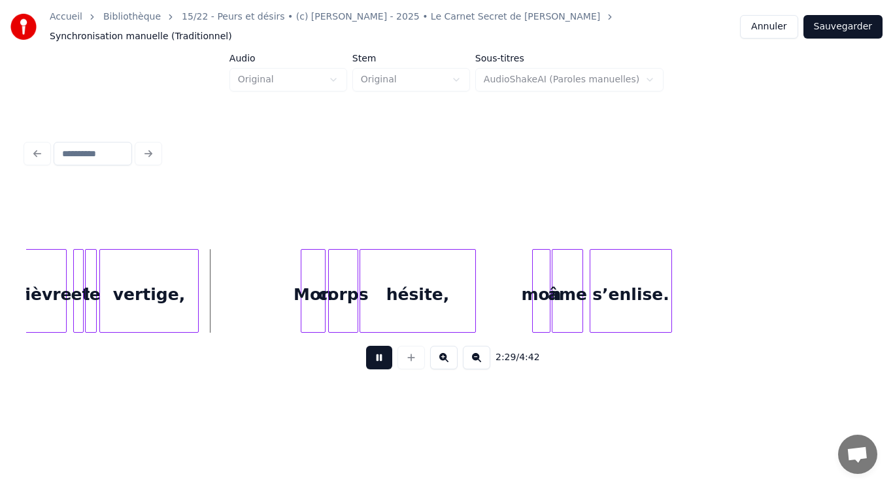
click at [384, 356] on button at bounding box center [379, 358] width 26 height 24
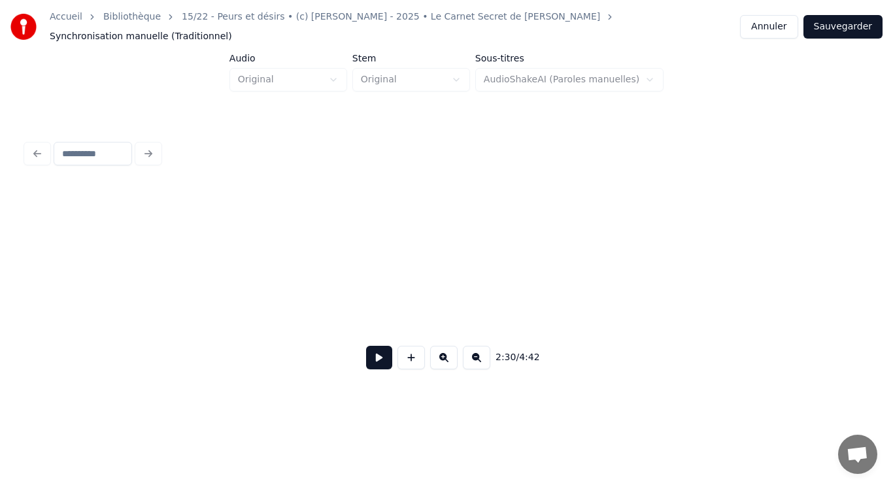
scroll to position [0, 1946]
click at [157, 343] on div "2:30 / 4:42" at bounding box center [447, 357] width 820 height 29
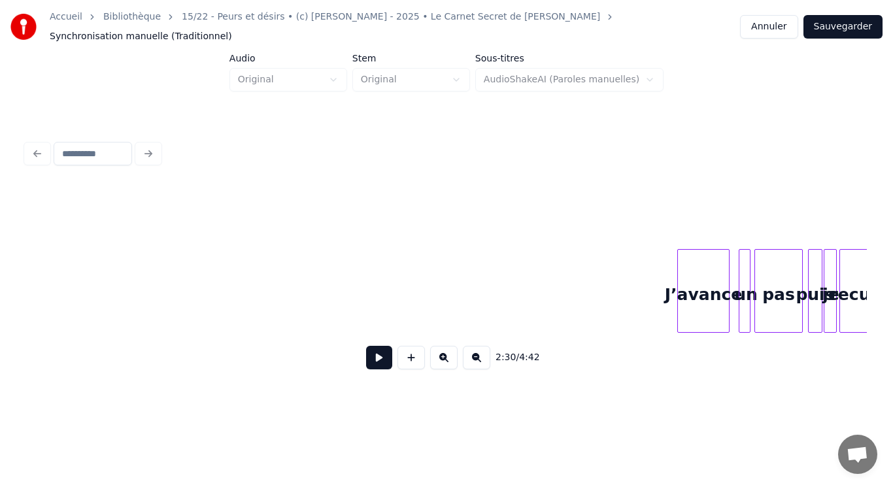
scroll to position [0, 2285]
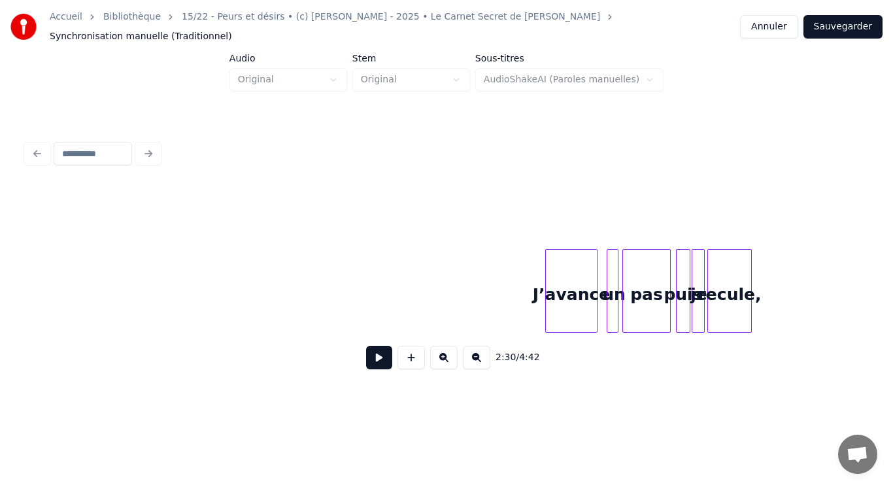
click at [381, 358] on button at bounding box center [379, 358] width 26 height 24
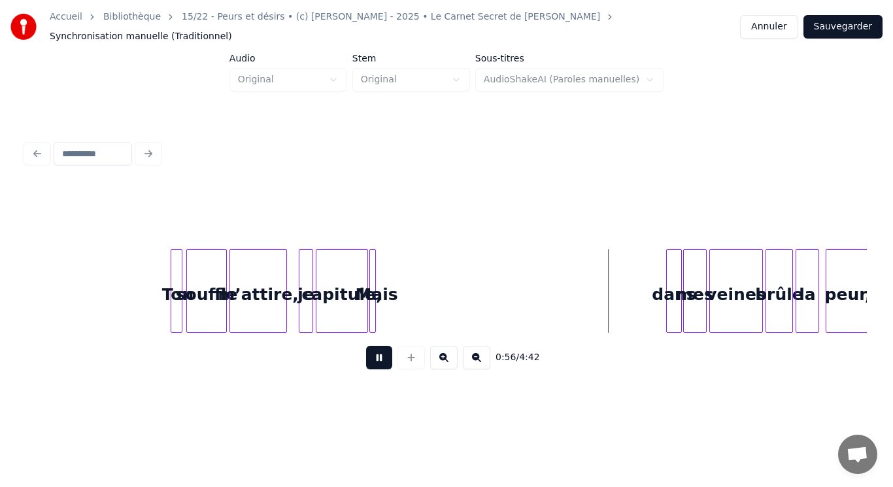
click at [385, 358] on button at bounding box center [379, 358] width 26 height 24
click at [442, 354] on button at bounding box center [443, 358] width 27 height 24
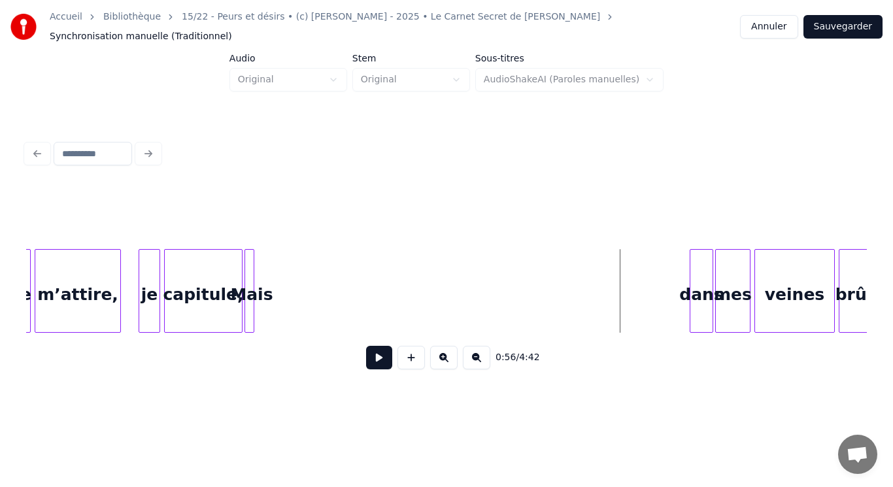
click at [254, 292] on div "Mais" at bounding box center [251, 294] width 13 height 89
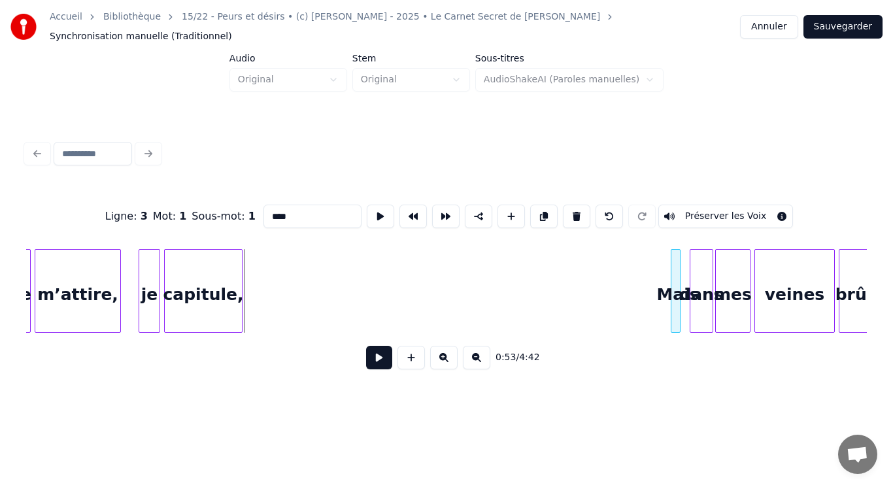
click at [680, 317] on div "Mais" at bounding box center [678, 294] width 13 height 89
click at [704, 307] on div at bounding box center [704, 291] width 4 height 82
click at [676, 304] on div at bounding box center [678, 291] width 4 height 82
click at [695, 300] on div "Mais" at bounding box center [697, 294] width 13 height 89
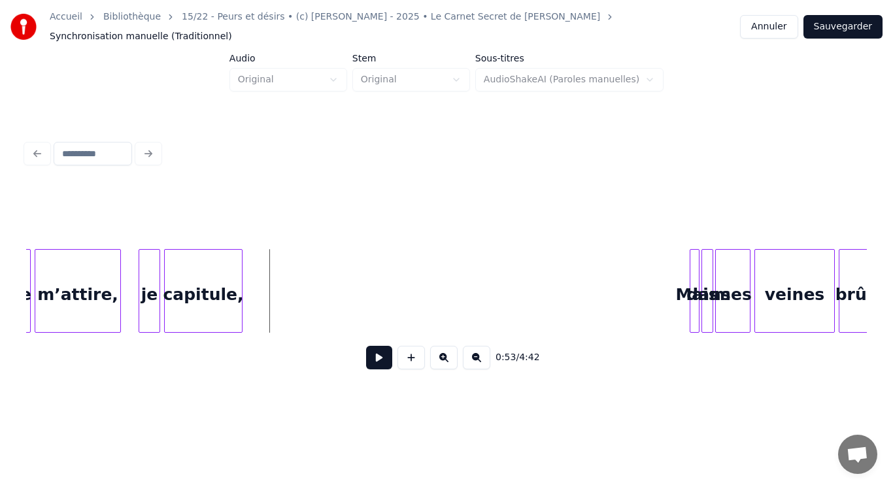
click at [378, 355] on button at bounding box center [379, 358] width 26 height 24
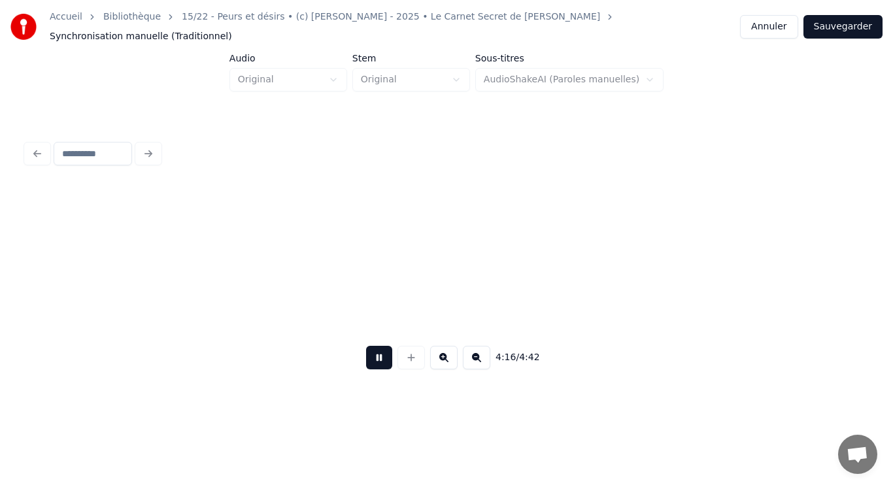
scroll to position [0, 25188]
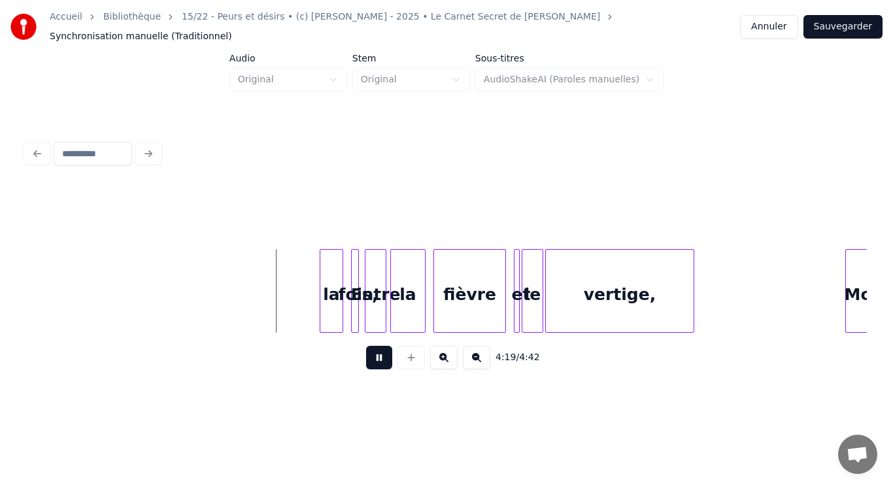
click at [377, 354] on button at bounding box center [379, 358] width 26 height 24
click at [69, 257] on div "la" at bounding box center [80, 294] width 22 height 89
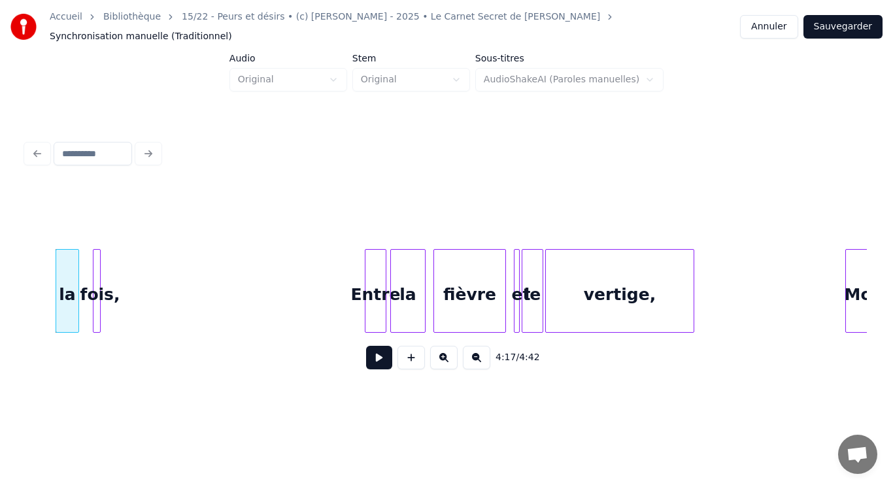
click at [102, 235] on div "4:17 / 4:42" at bounding box center [446, 283] width 841 height 199
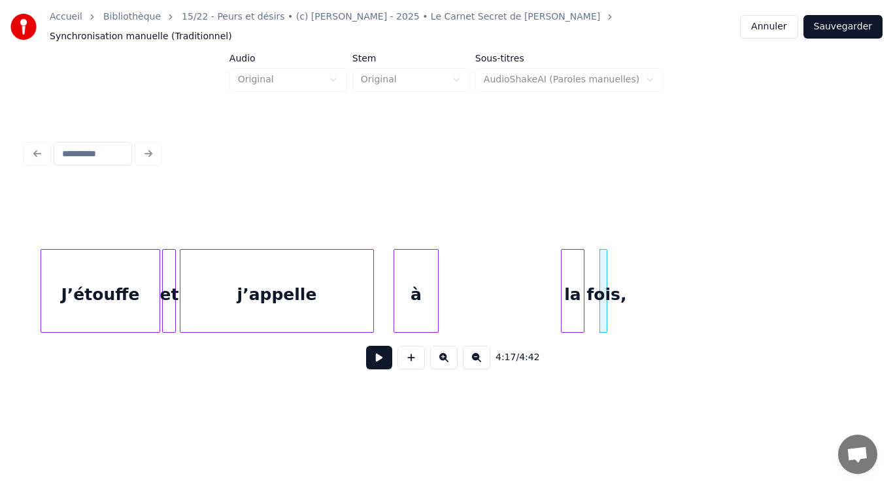
scroll to position [0, 24439]
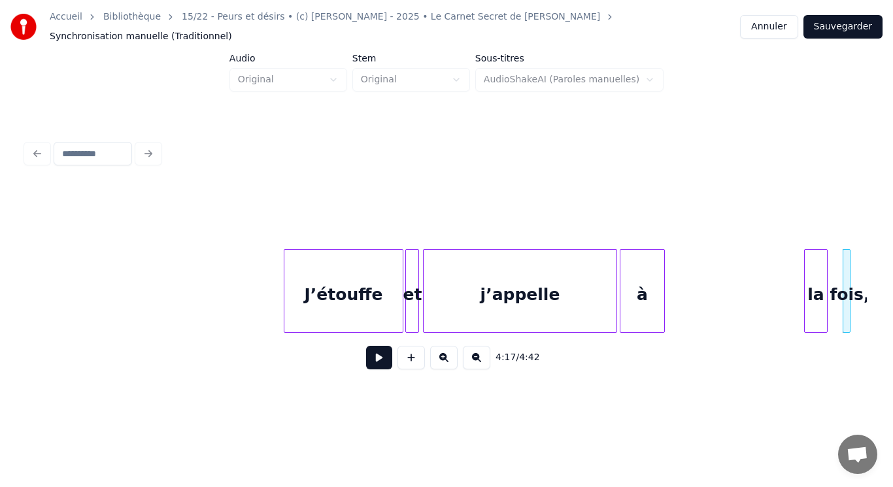
click at [645, 290] on div "à" at bounding box center [643, 294] width 44 height 89
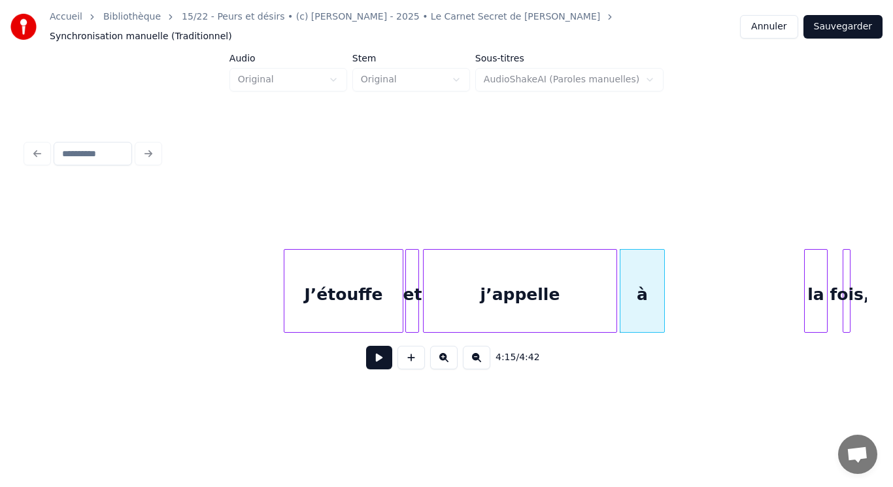
click at [665, 289] on div "à" at bounding box center [642, 291] width 45 height 84
click at [635, 291] on div at bounding box center [634, 291] width 4 height 82
click at [626, 279] on div "à" at bounding box center [628, 294] width 15 height 89
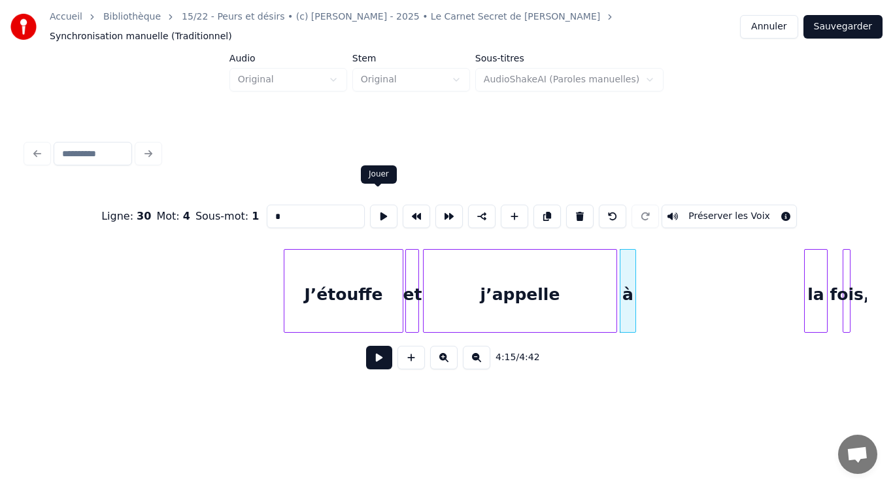
click at [377, 205] on button at bounding box center [383, 217] width 27 height 24
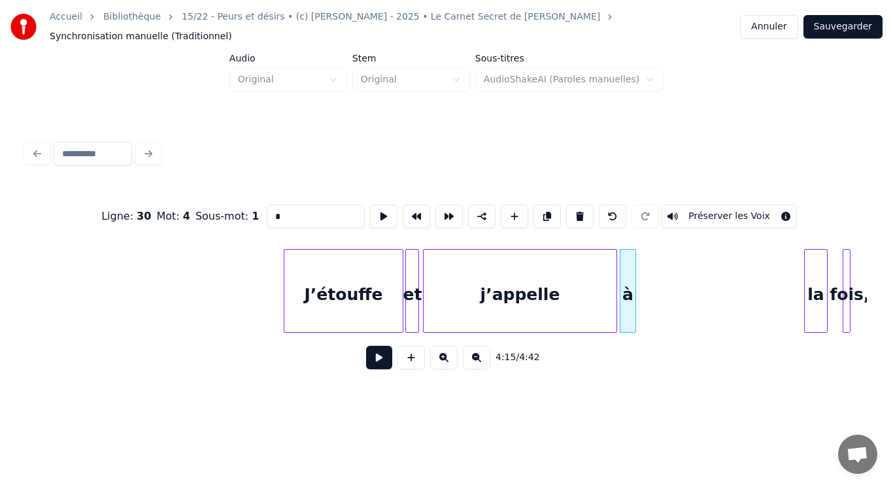
click at [377, 205] on button at bounding box center [383, 217] width 27 height 24
click at [568, 288] on div at bounding box center [568, 291] width 4 height 82
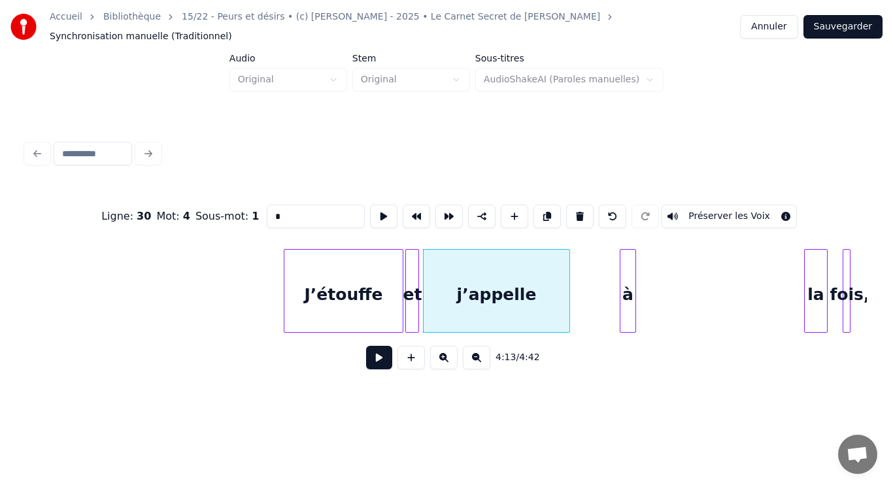
click at [548, 286] on div "j’appelle" at bounding box center [497, 294] width 146 height 89
click at [373, 205] on button at bounding box center [383, 217] width 27 height 24
click at [579, 290] on div "à" at bounding box center [580, 294] width 15 height 89
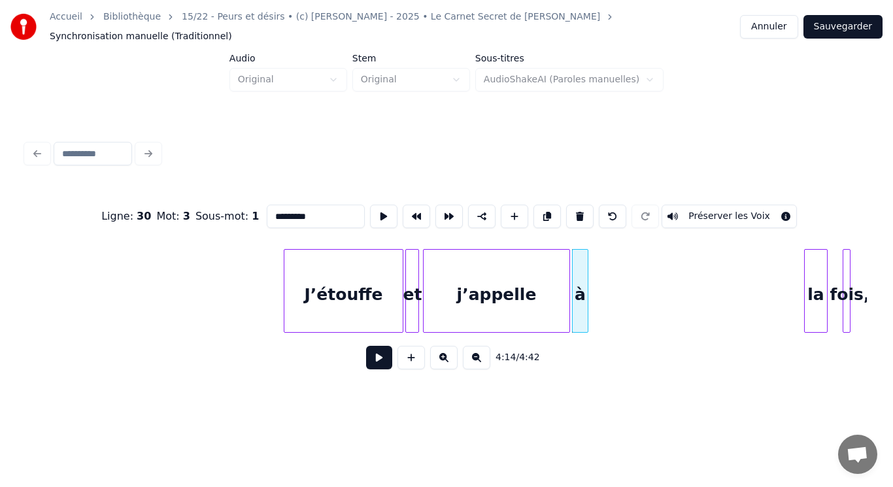
click at [578, 290] on div "à" at bounding box center [580, 294] width 15 height 89
click at [374, 205] on button at bounding box center [383, 217] width 27 height 24
click at [606, 298] on div "la" at bounding box center [604, 294] width 22 height 89
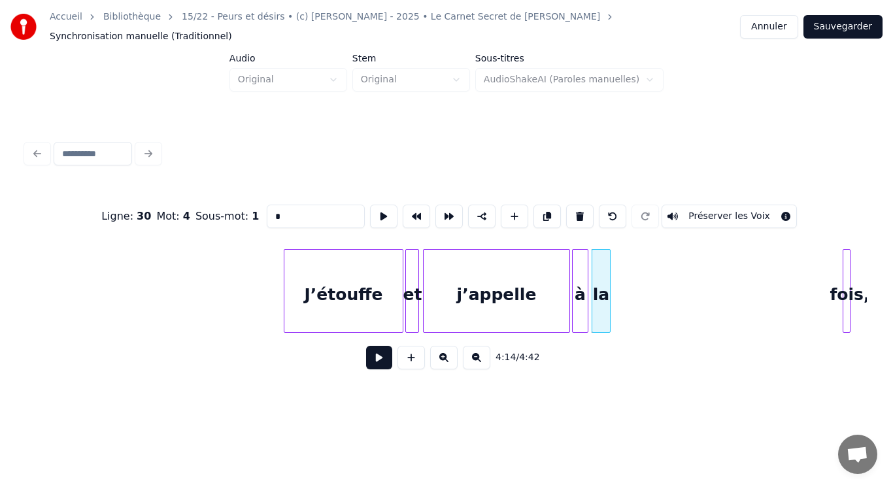
click at [610, 292] on div at bounding box center [608, 291] width 4 height 82
click at [600, 285] on div "la" at bounding box center [602, 294] width 18 height 89
click at [373, 205] on button at bounding box center [383, 217] width 27 height 24
click at [848, 302] on div at bounding box center [848, 291] width 4 height 82
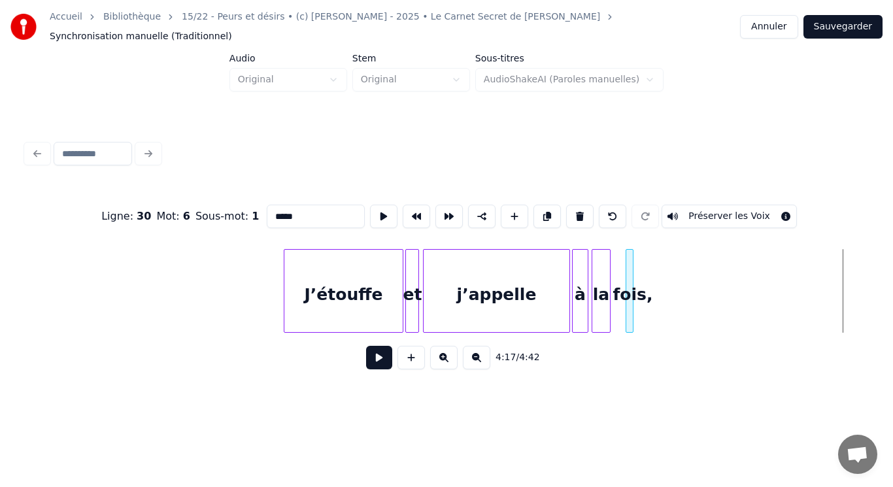
click at [634, 280] on div "fois," at bounding box center [633, 294] width 13 height 89
click at [679, 271] on div at bounding box center [678, 291] width 4 height 82
click at [665, 267] on div "fois," at bounding box center [654, 294] width 54 height 89
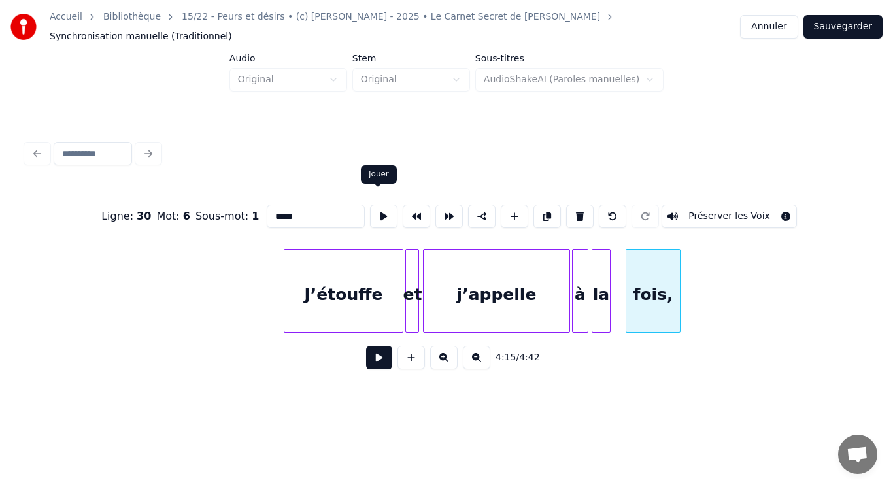
click at [379, 207] on button at bounding box center [383, 217] width 27 height 24
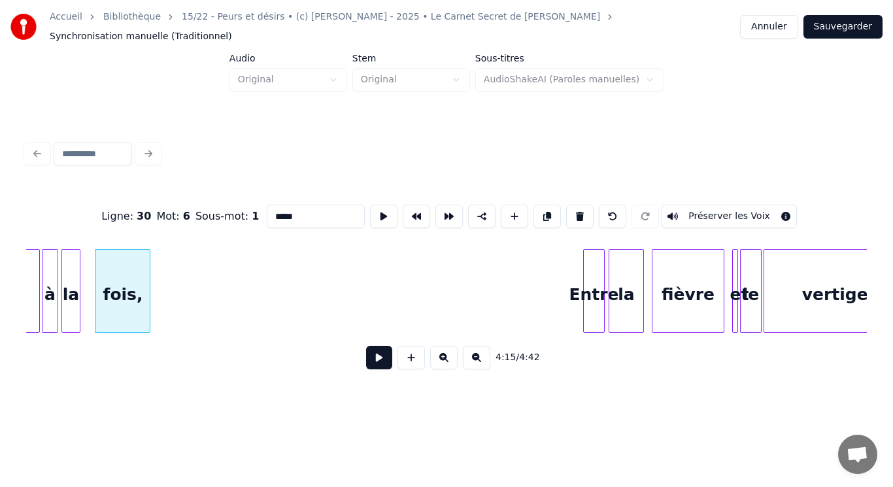
scroll to position [0, 25059]
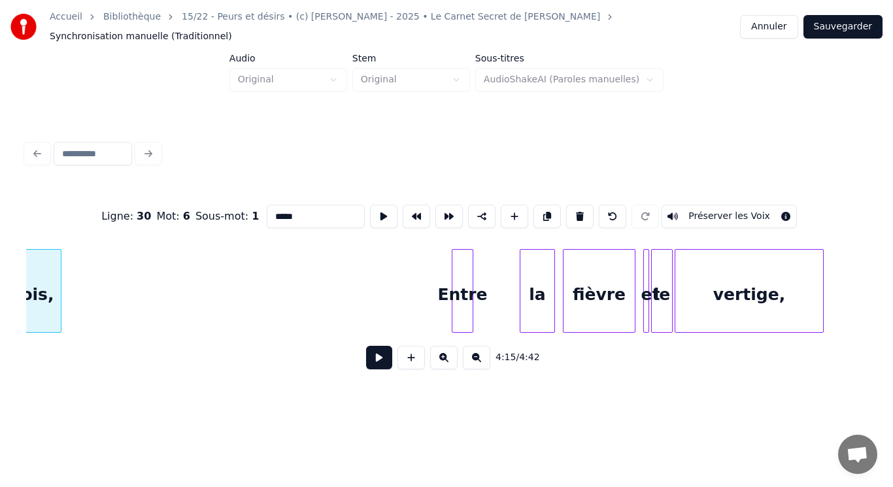
click at [463, 281] on div "Entre" at bounding box center [463, 294] width 20 height 89
click at [462, 281] on div "Entre" at bounding box center [463, 294] width 20 height 89
click at [462, 280] on div "Entre" at bounding box center [463, 294] width 20 height 89
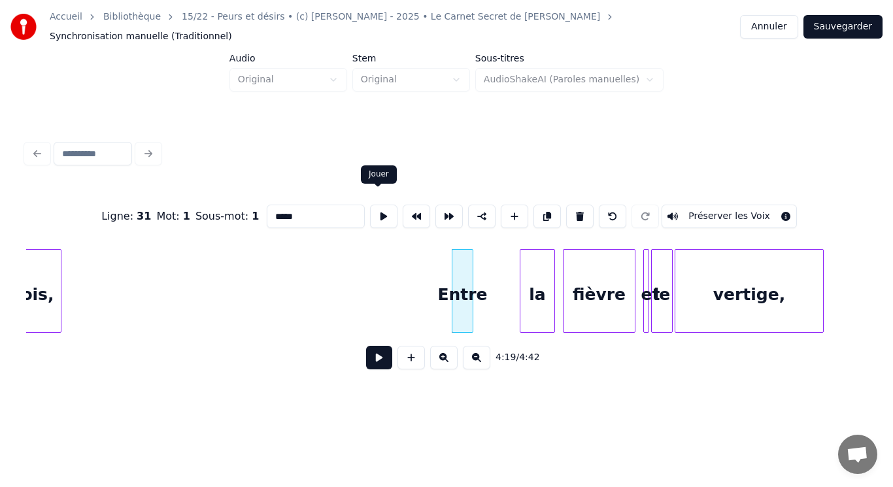
click at [380, 205] on button at bounding box center [383, 217] width 27 height 24
click at [500, 281] on div "la" at bounding box center [494, 294] width 34 height 89
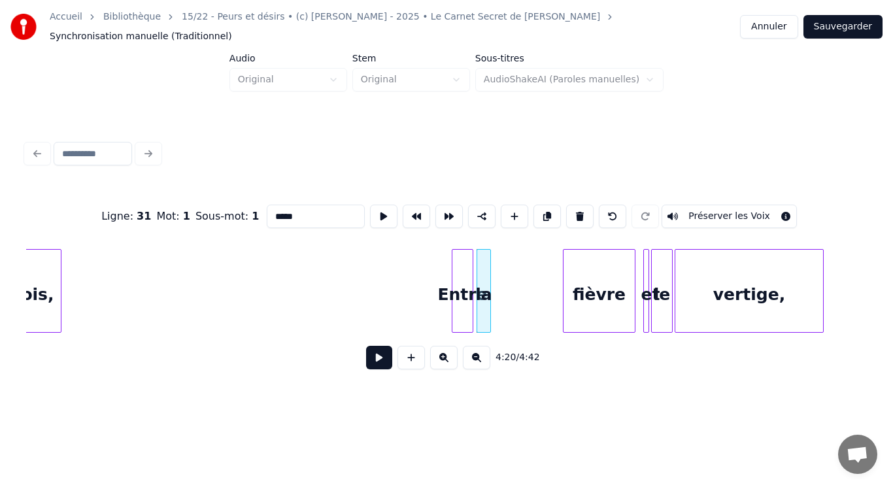
click at [490, 281] on div at bounding box center [489, 291] width 4 height 82
click at [484, 273] on div "la" at bounding box center [483, 294] width 13 height 89
type input "**"
click at [383, 211] on button at bounding box center [383, 217] width 27 height 24
click at [379, 205] on button at bounding box center [383, 217] width 27 height 24
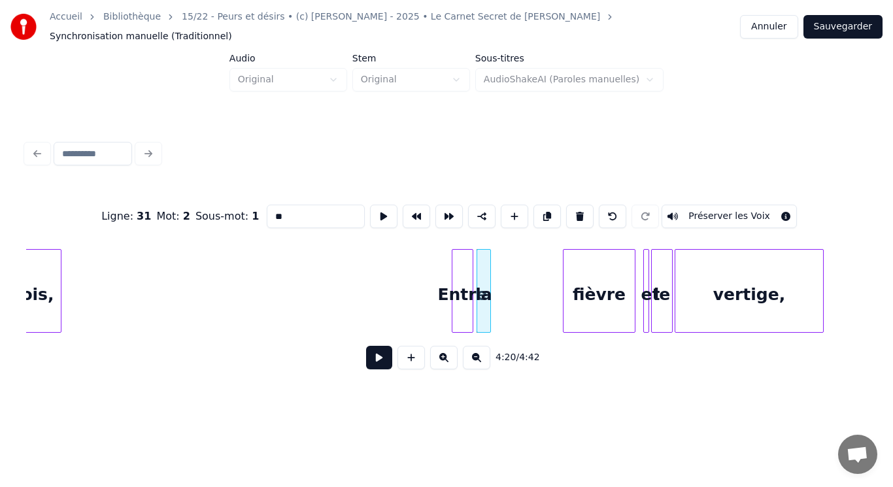
click at [379, 205] on button at bounding box center [383, 217] width 27 height 24
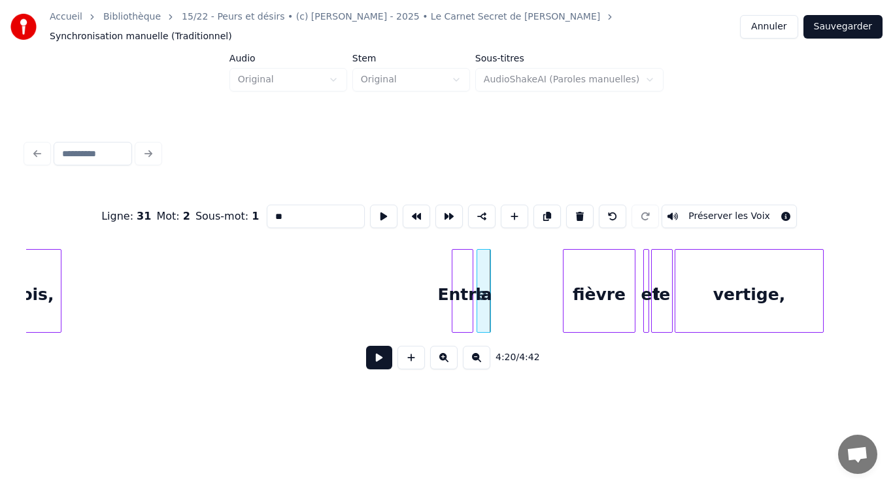
click at [379, 205] on button at bounding box center [383, 217] width 27 height 24
click at [499, 268] on div at bounding box center [500, 291] width 4 height 82
click at [494, 267] on div "la" at bounding box center [489, 294] width 24 height 89
click at [373, 207] on button at bounding box center [383, 217] width 27 height 24
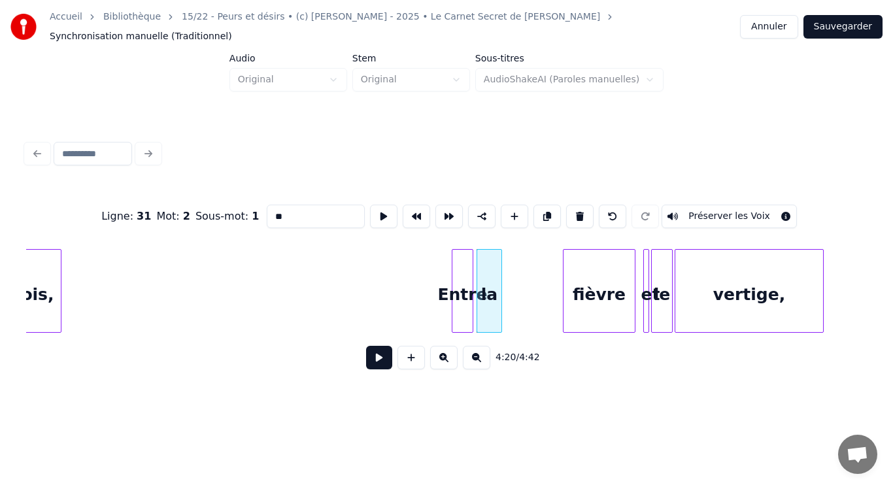
click at [373, 206] on button at bounding box center [383, 217] width 27 height 24
click at [502, 275] on div "la" at bounding box center [490, 291] width 26 height 84
click at [547, 275] on div at bounding box center [545, 291] width 4 height 82
click at [505, 274] on div "la" at bounding box center [512, 294] width 71 height 89
click at [376, 205] on button at bounding box center [383, 217] width 27 height 24
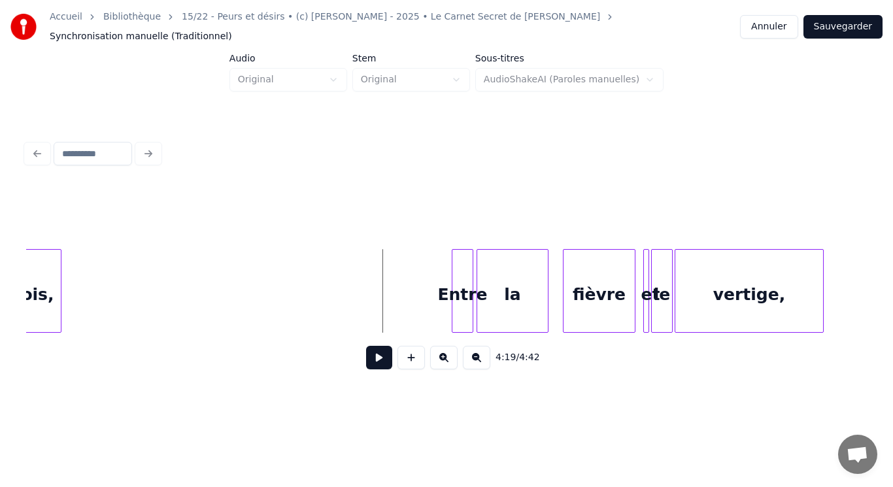
click at [373, 354] on button at bounding box center [379, 358] width 26 height 24
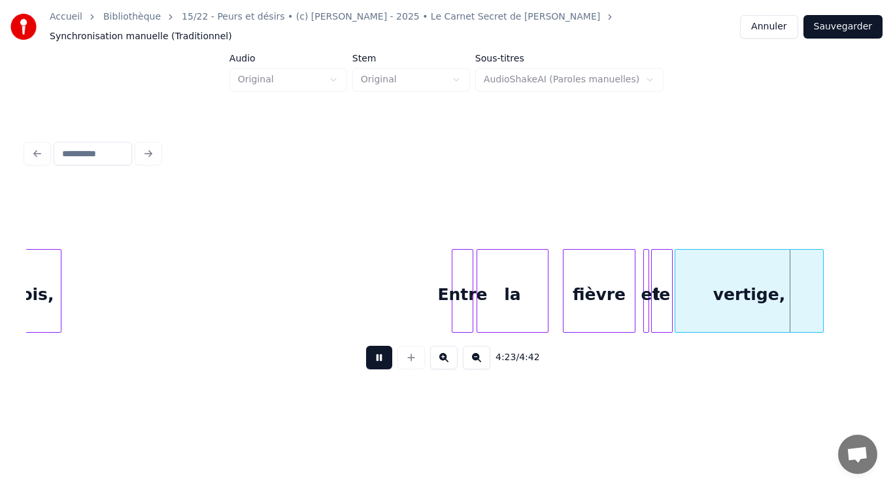
click at [381, 358] on button at bounding box center [379, 358] width 26 height 24
click at [373, 360] on button at bounding box center [379, 358] width 26 height 24
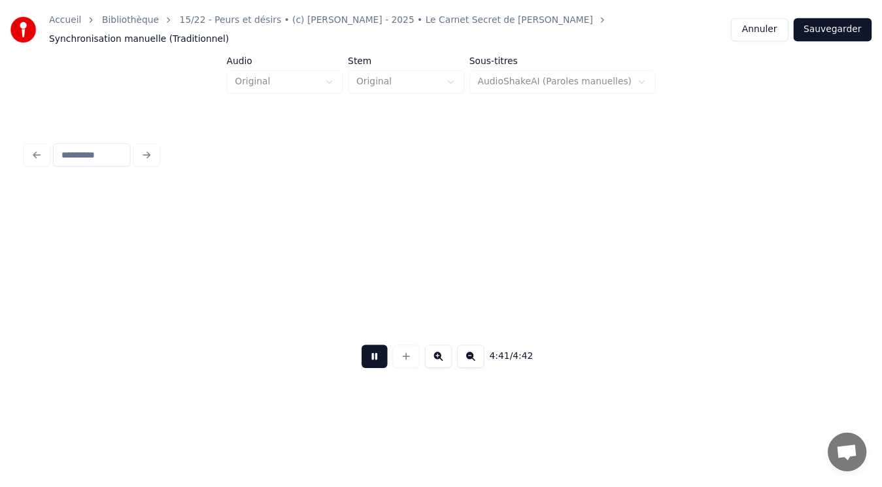
scroll to position [0, 26850]
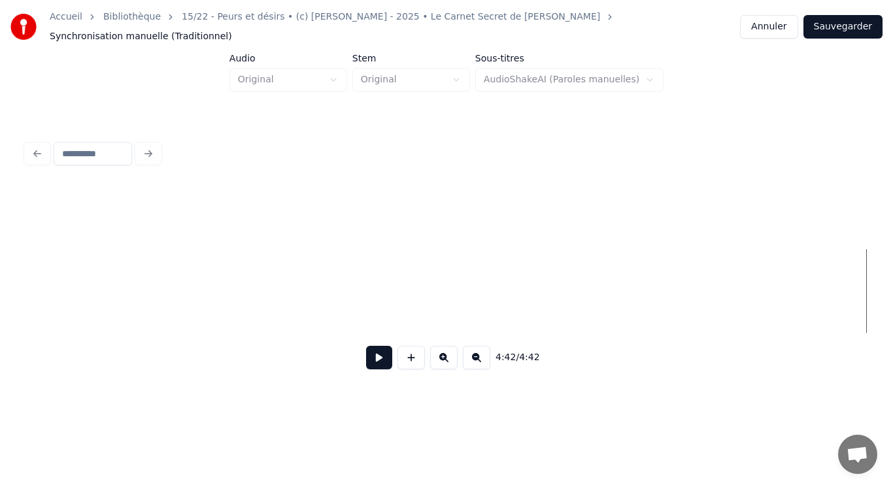
click at [864, 21] on button "Sauvegarder" at bounding box center [843, 27] width 79 height 24
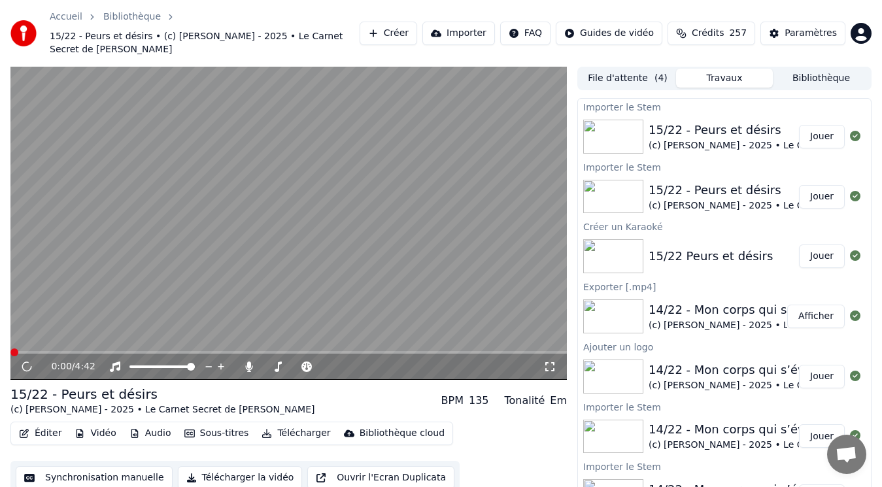
click at [135, 424] on button "Audio" at bounding box center [150, 433] width 52 height 18
click at [402, 320] on video at bounding box center [288, 223] width 557 height 313
click at [98, 424] on button "Vidéo" at bounding box center [95, 433] width 52 height 18
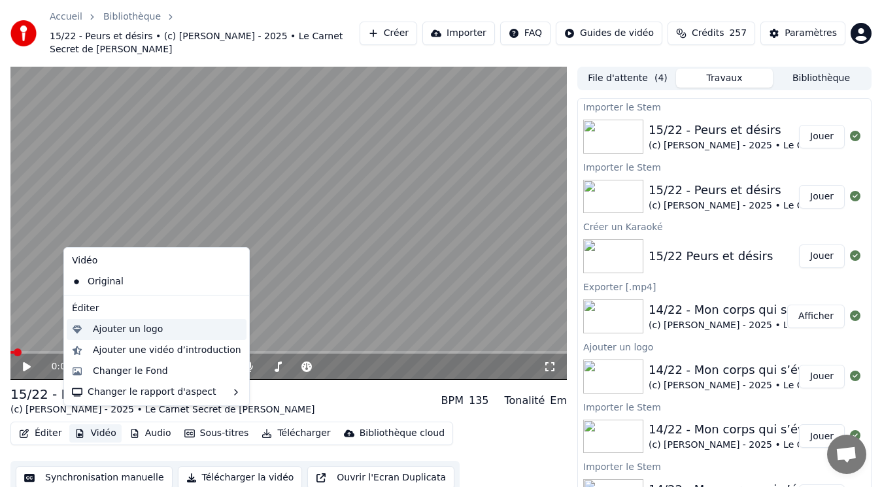
click at [129, 328] on div "Ajouter un logo" at bounding box center [128, 329] width 70 height 13
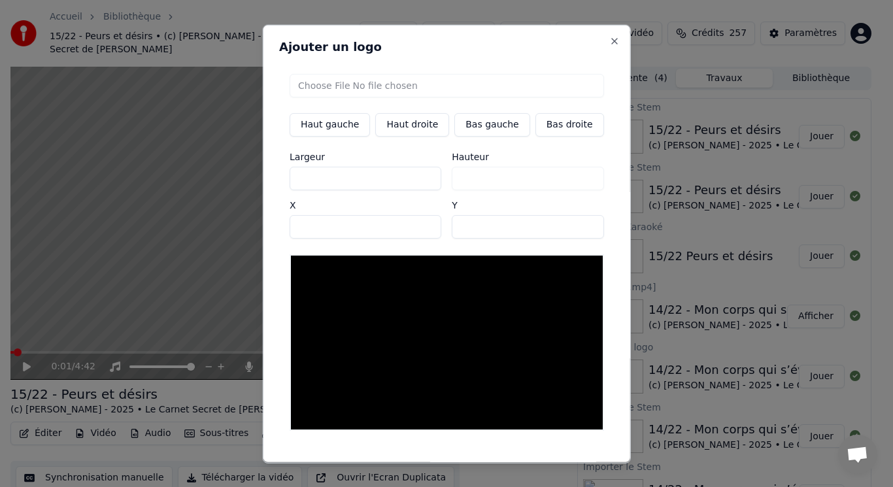
click at [351, 82] on input "file" at bounding box center [447, 85] width 315 height 24
type input "**********"
type input "***"
click at [494, 128] on button "Bas gauche" at bounding box center [492, 124] width 75 height 24
type input "***"
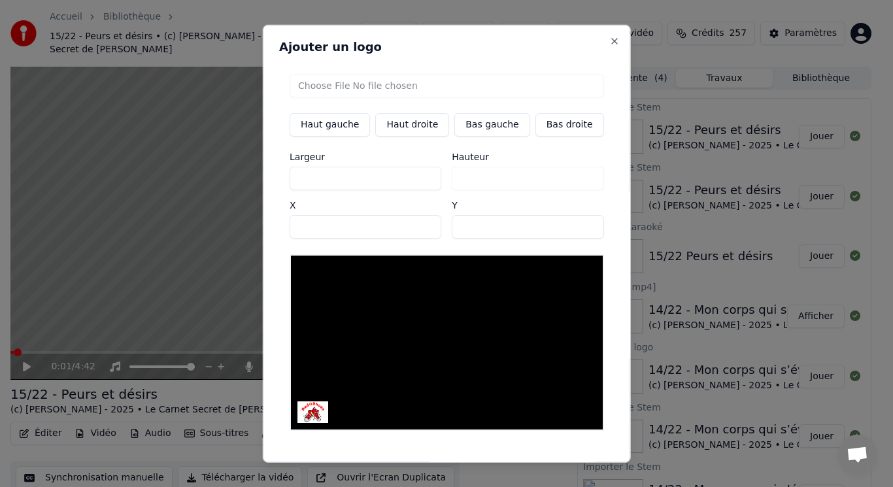
click at [553, 462] on button "Sauvegarder" at bounding box center [574, 474] width 79 height 24
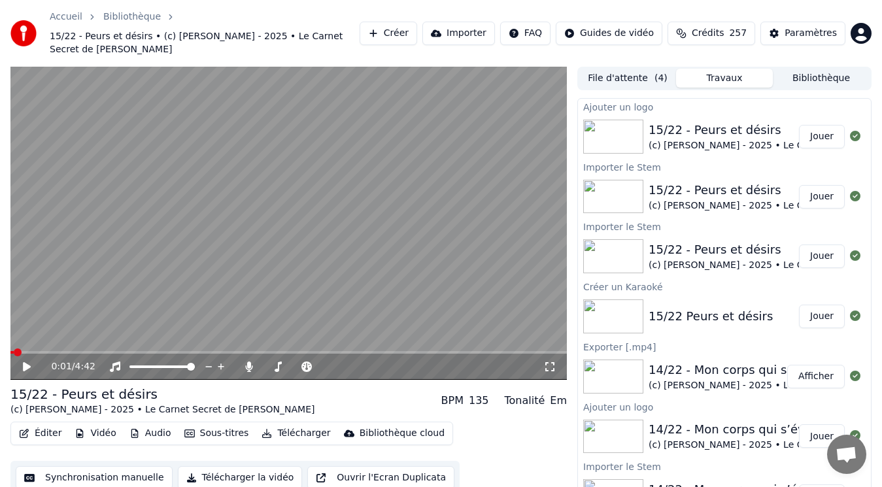
click at [0, 205] on div "0:01 / 4:42 15/22 - Peurs et désirs (c) [PERSON_NAME] - 2025 • Le Carnet Secret…" at bounding box center [441, 289] width 882 height 445
click at [25, 362] on icon at bounding box center [27, 366] width 8 height 9
click at [29, 363] on icon at bounding box center [27, 367] width 7 height 8
click at [728, 121] on div "15/22 - Peurs et désirs" at bounding box center [801, 130] width 304 height 18
click at [814, 128] on button "Jouer" at bounding box center [822, 137] width 46 height 24
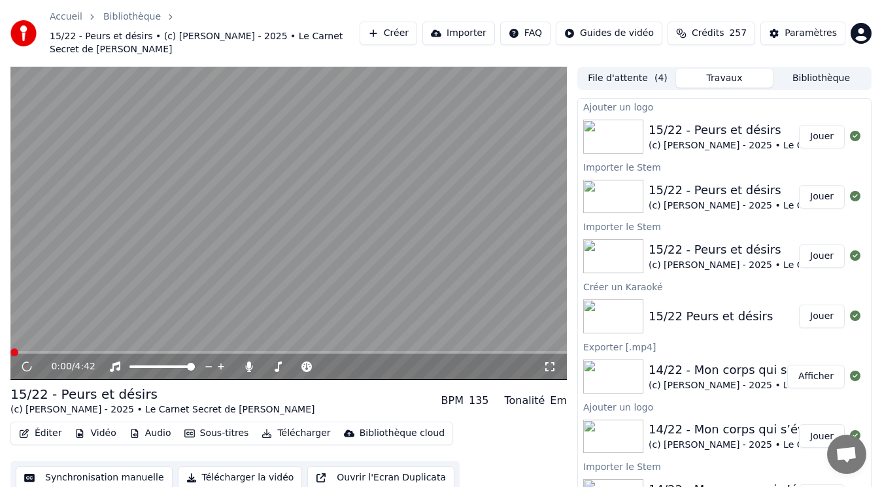
click at [192, 249] on video at bounding box center [288, 223] width 557 height 313
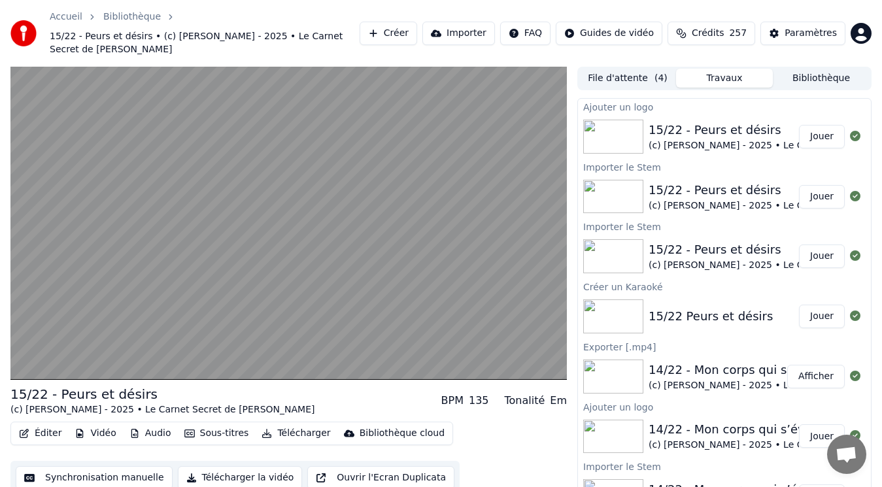
click at [192, 249] on video at bounding box center [288, 223] width 557 height 313
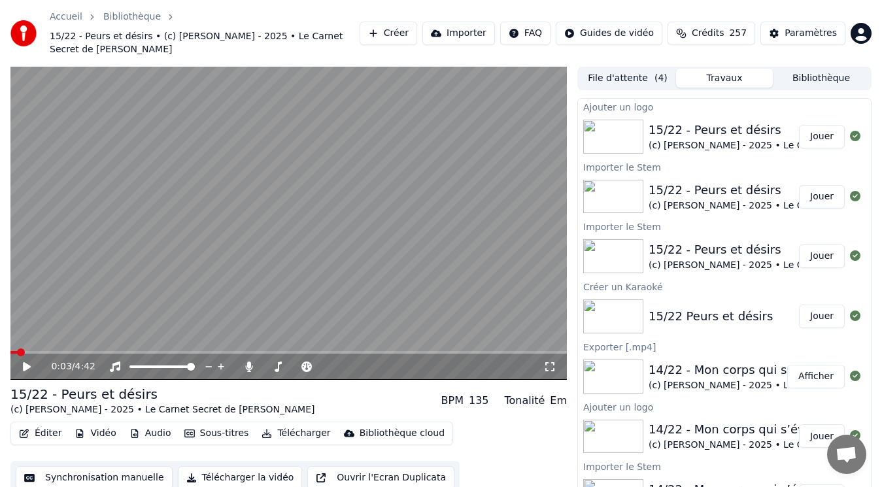
click at [283, 424] on button "Télécharger" at bounding box center [295, 433] width 79 height 18
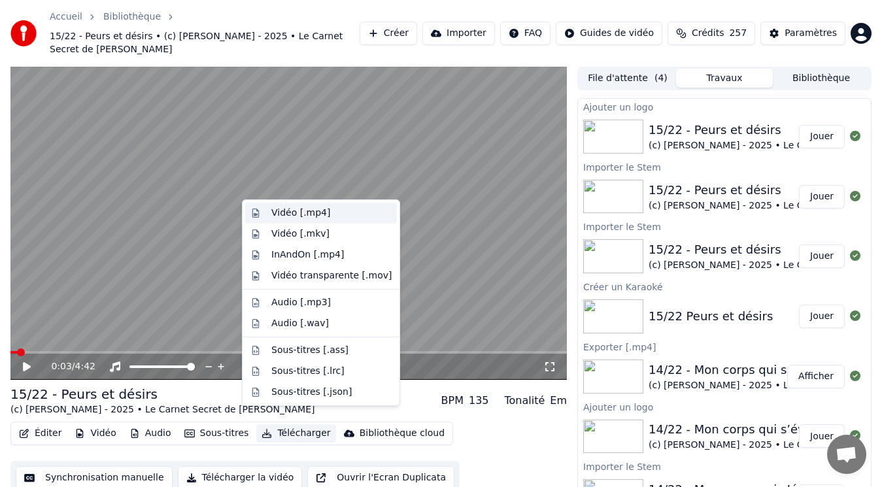
click at [330, 211] on div "Vidéo [.mp4]" at bounding box center [331, 213] width 120 height 13
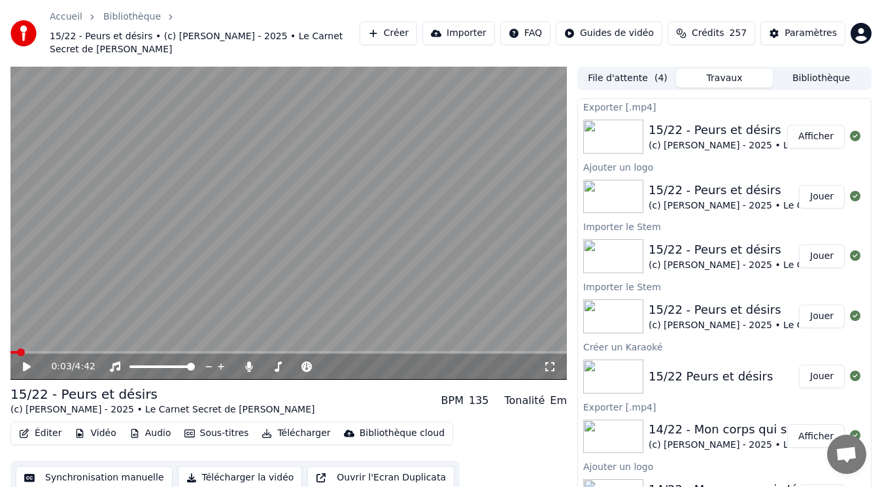
click at [810, 125] on button "Afficher" at bounding box center [816, 137] width 58 height 24
